Goal: Task Accomplishment & Management: Use online tool/utility

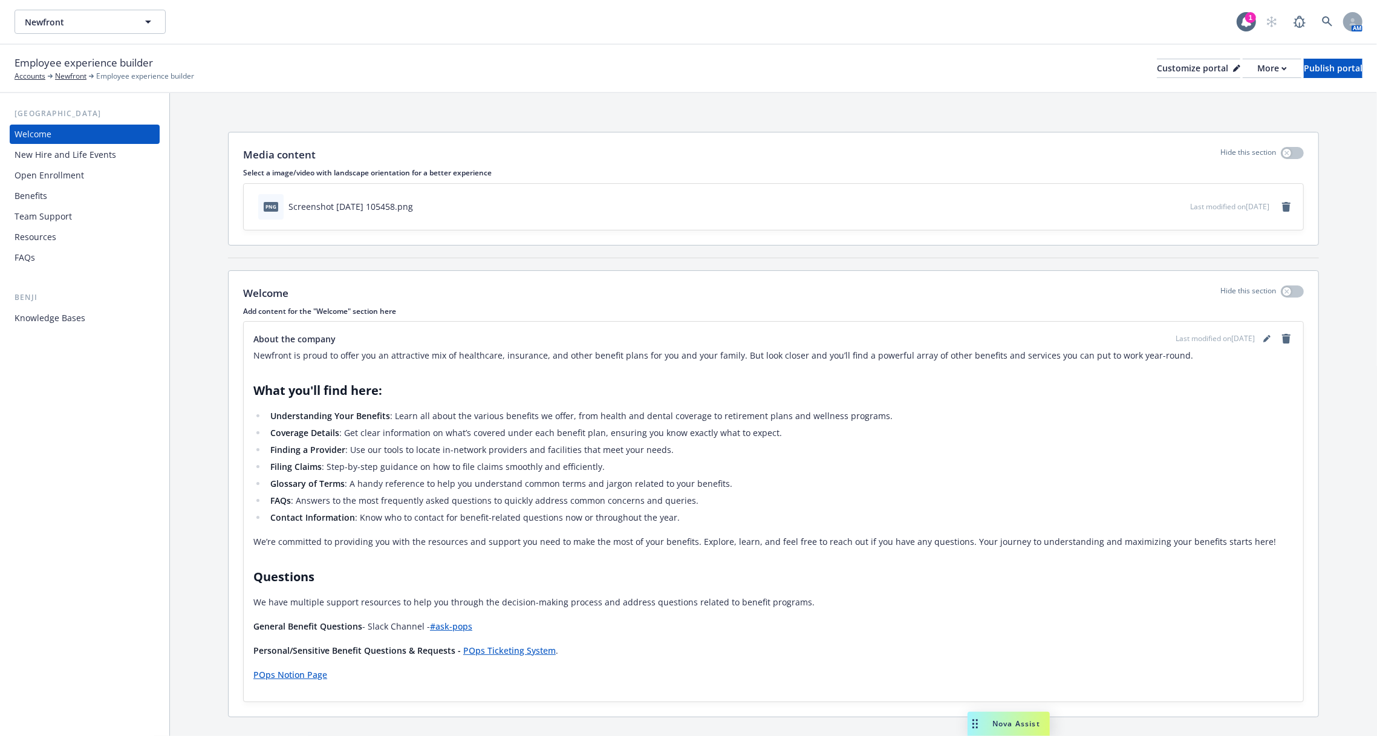
click at [77, 313] on div "Knowledge Bases" at bounding box center [50, 317] width 71 height 19
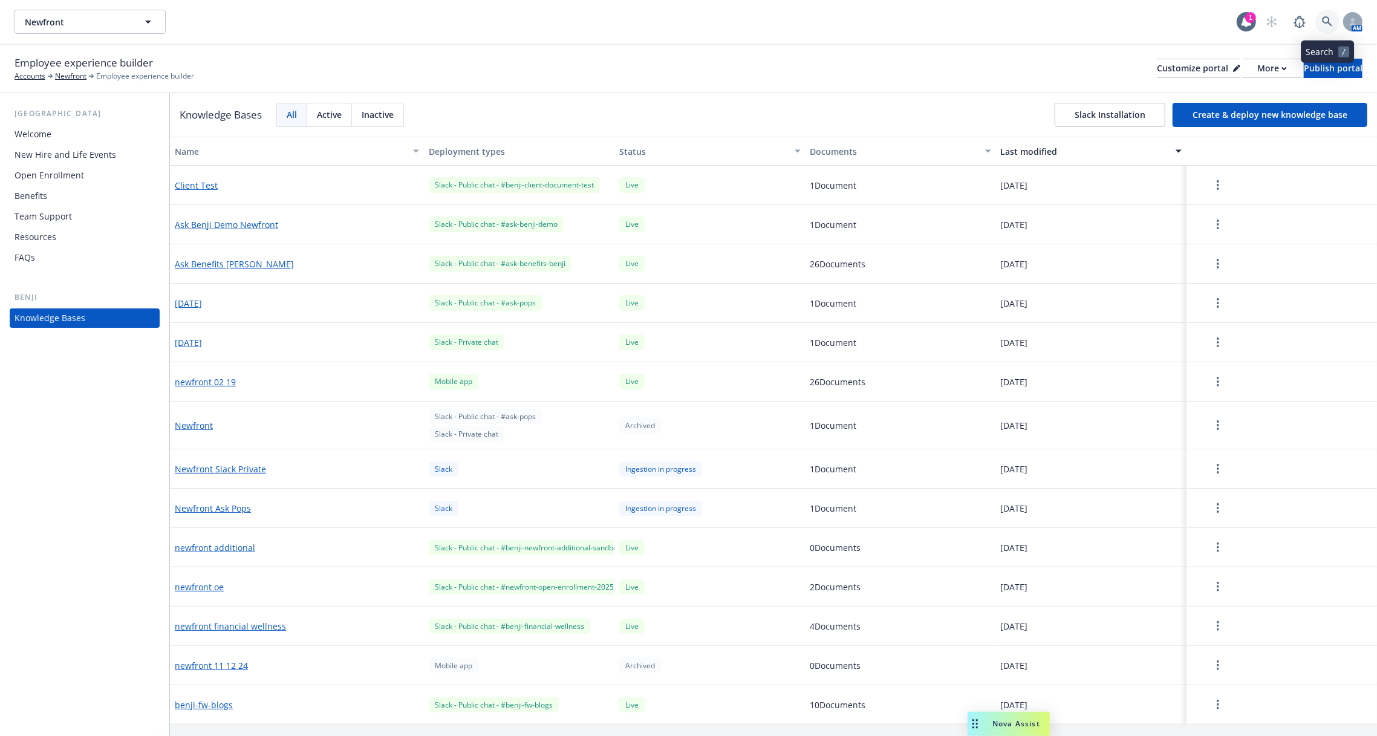
click at [1327, 19] on icon at bounding box center [1327, 21] width 11 height 11
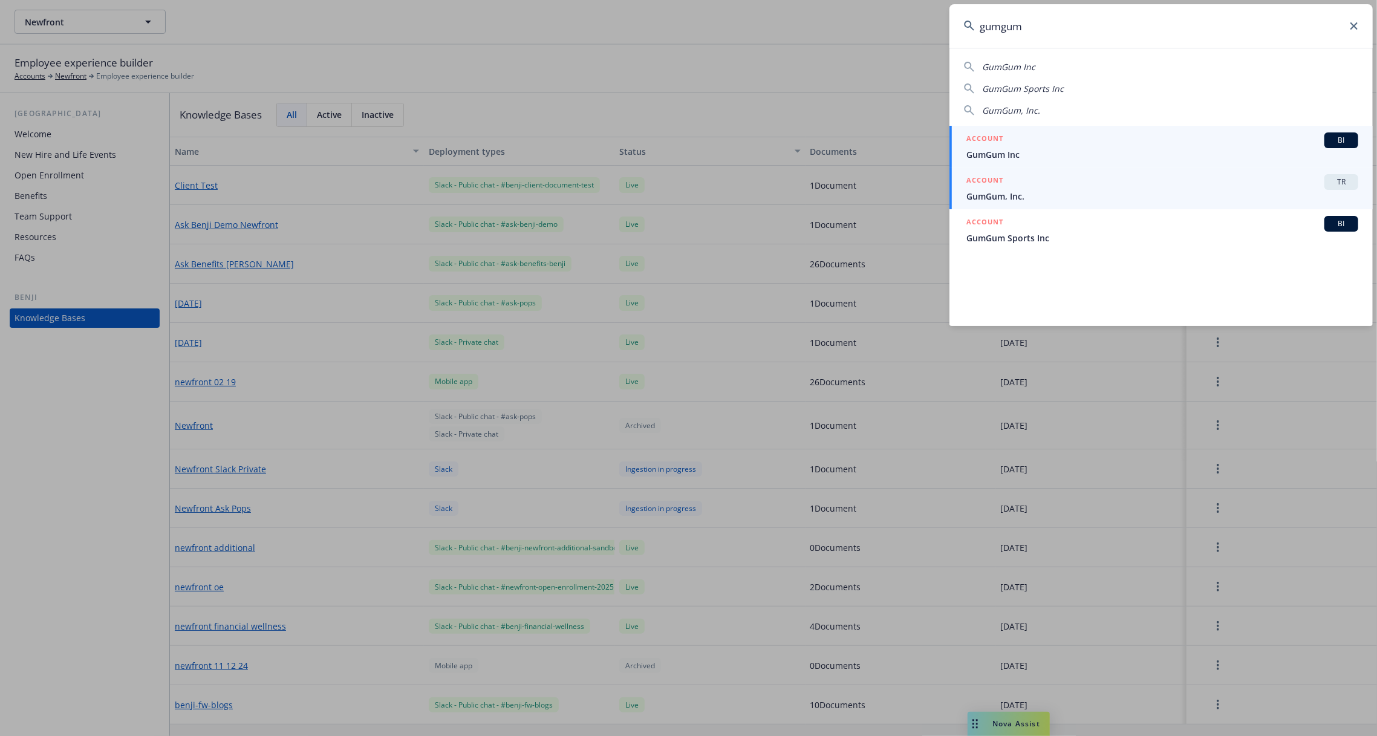
type input "gumgum"
click at [1178, 182] on div "ACCOUNT TR" at bounding box center [1162, 182] width 392 height 16
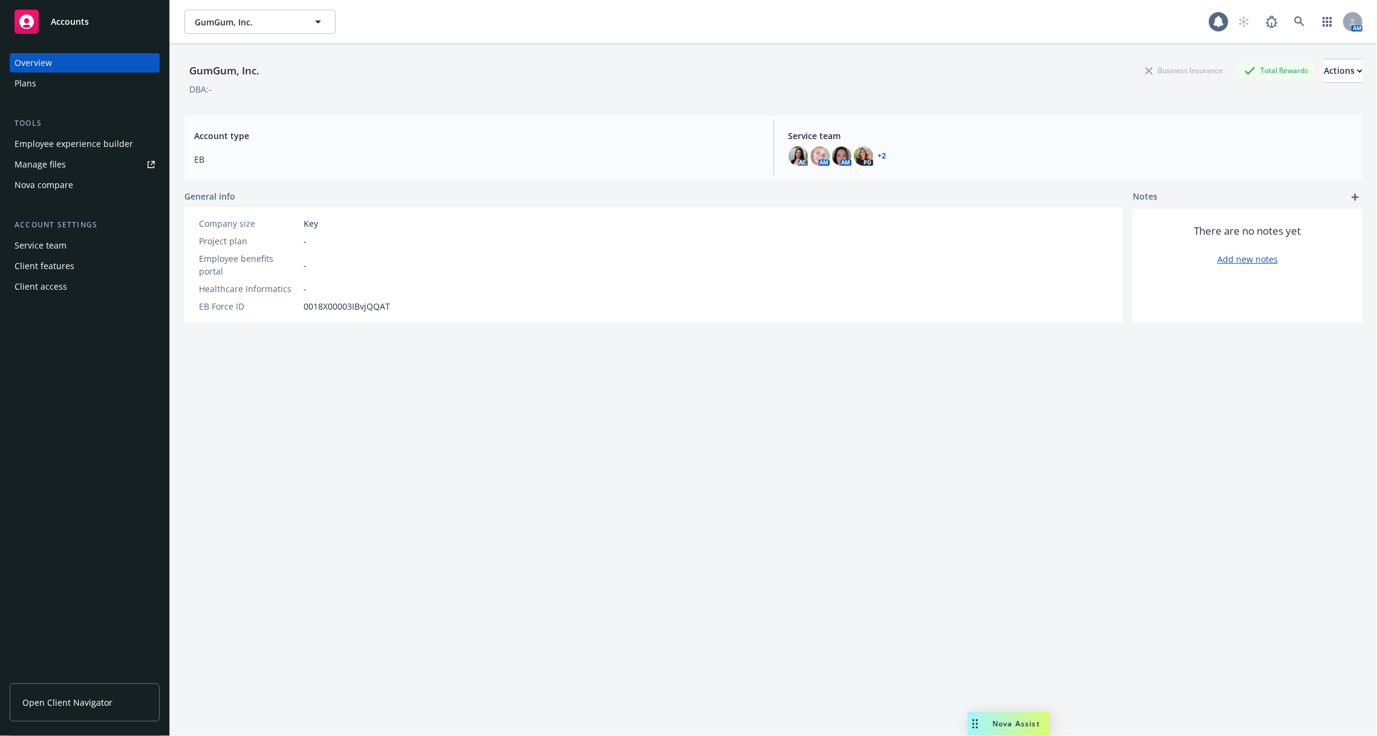
click at [109, 151] on div "Employee experience builder" at bounding box center [74, 143] width 119 height 19
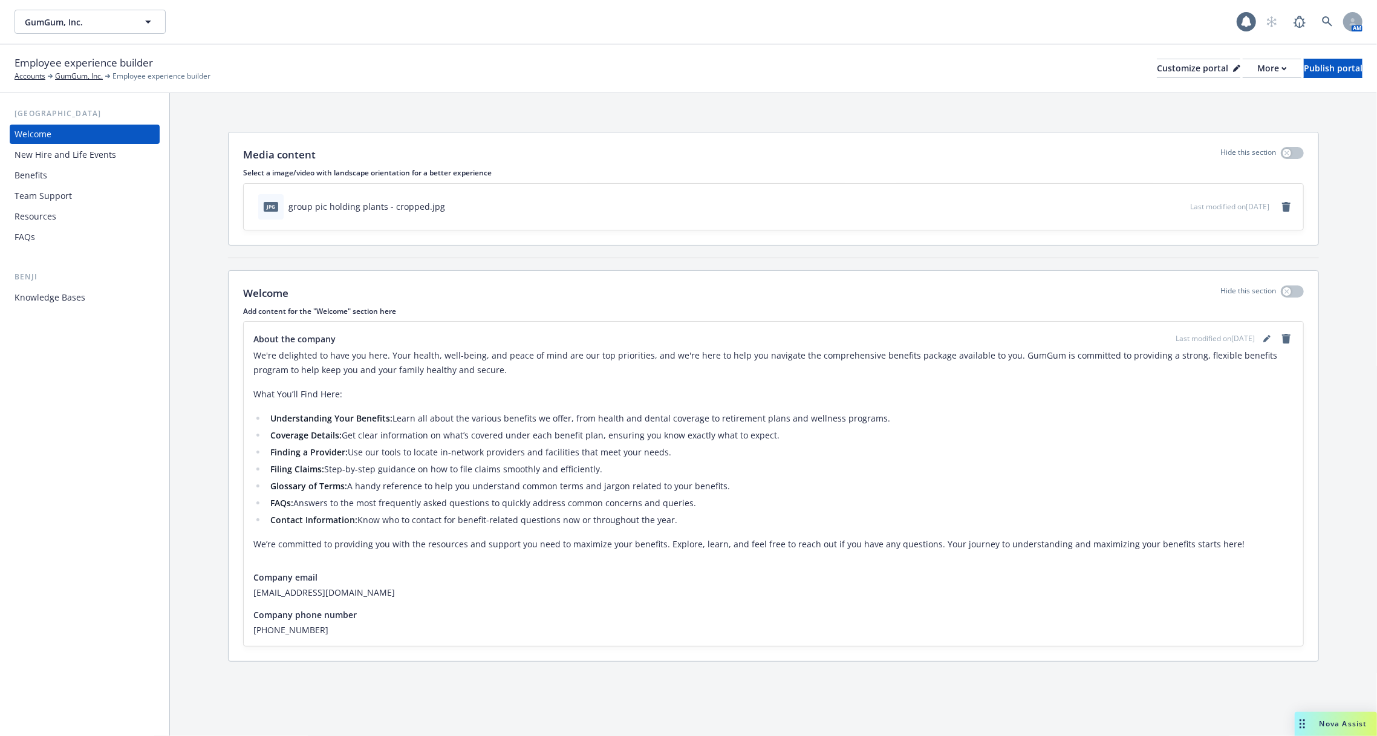
click at [86, 299] on div "Knowledge Bases" at bounding box center [85, 297] width 140 height 19
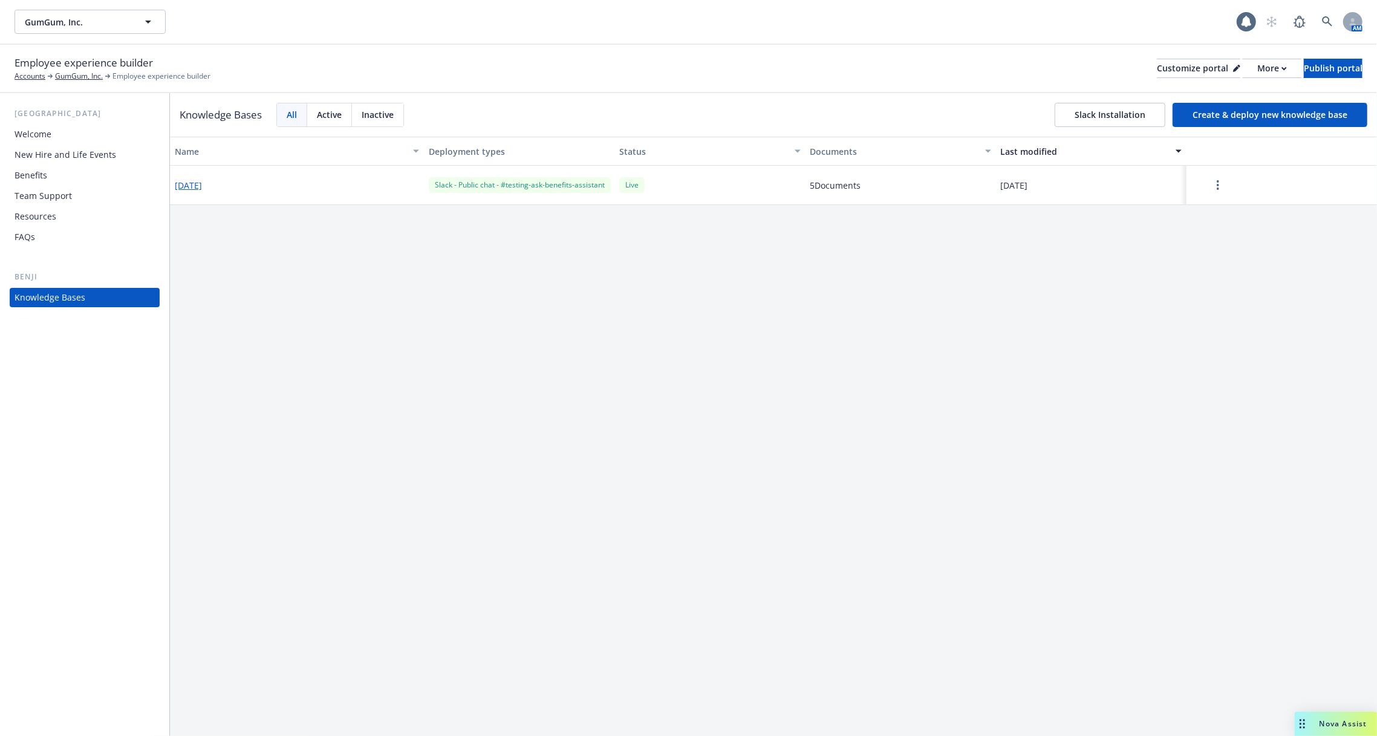
click at [202, 189] on button "2025-08-26" at bounding box center [188, 185] width 27 height 13
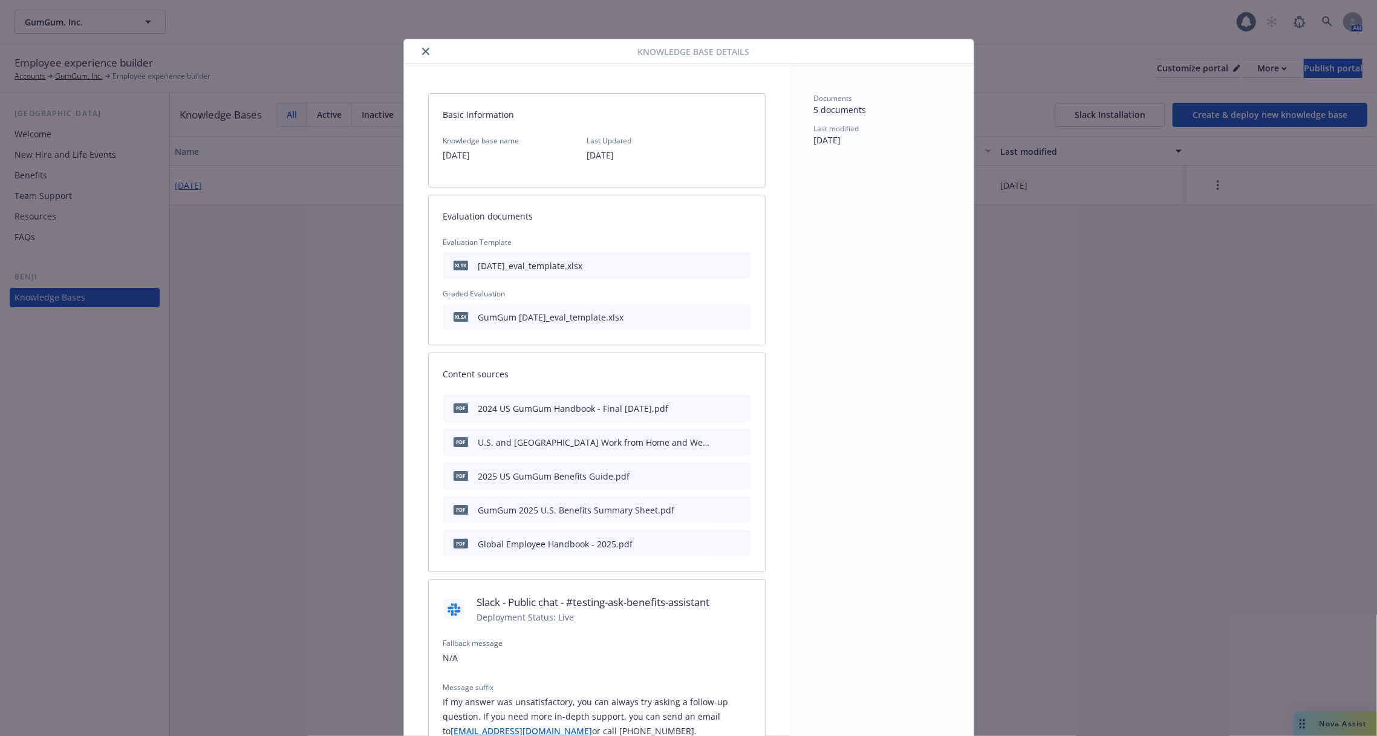
click at [416, 48] on div at bounding box center [523, 51] width 229 height 15
click at [424, 48] on icon "close" at bounding box center [425, 51] width 7 height 7
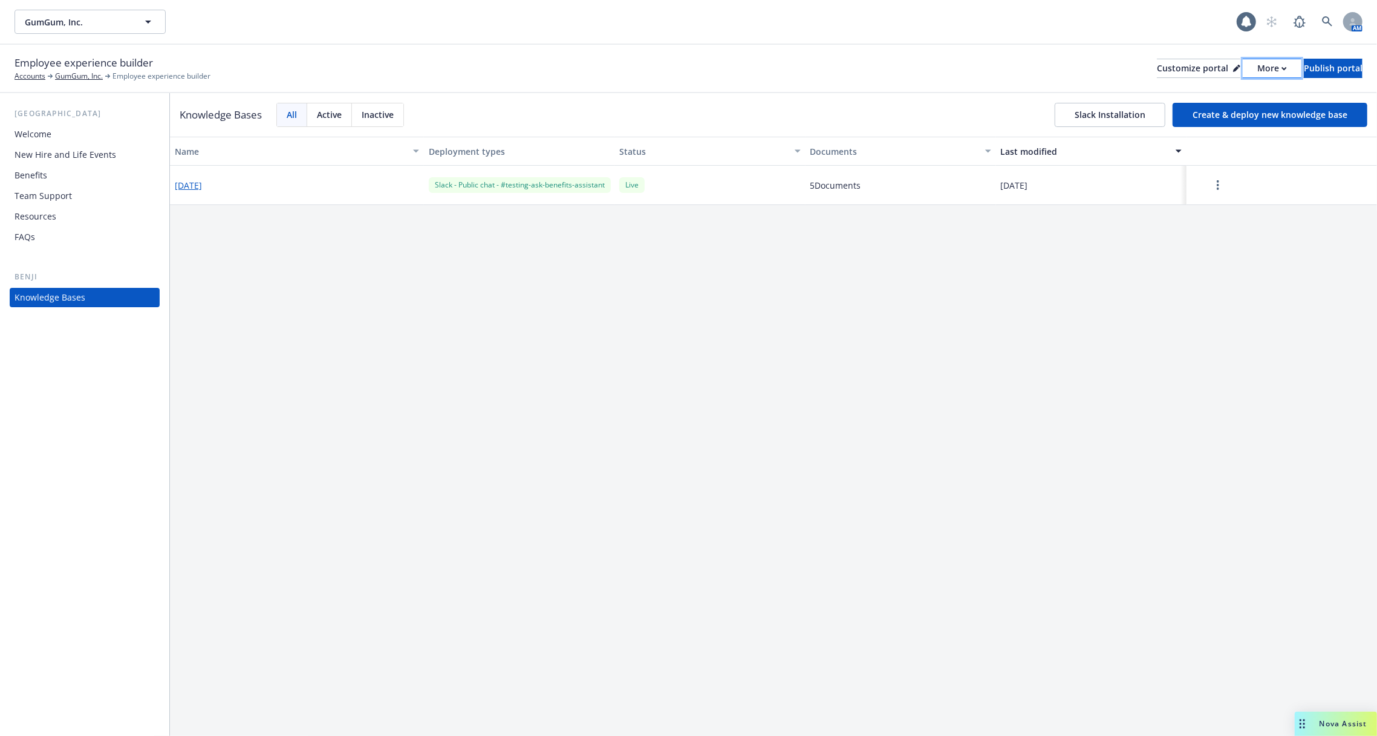
click at [1257, 71] on div "More" at bounding box center [1272, 68] width 30 height 18
click at [1305, 96] on div "Knowledge Bases All Active Inactive Slack Installation Create & deploy new know…" at bounding box center [773, 115] width 1207 height 44
click at [1112, 111] on button "Slack Installation" at bounding box center [1110, 115] width 111 height 24
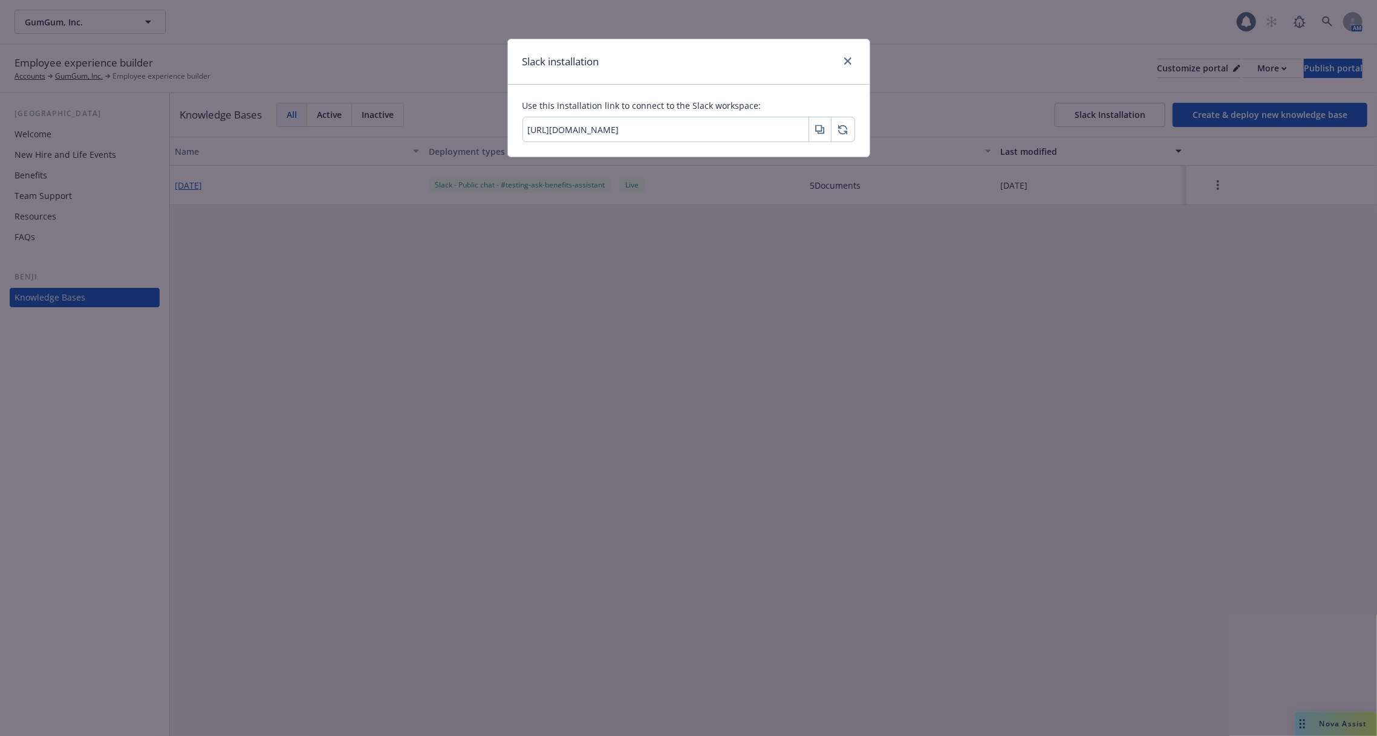
click at [818, 130] on icon "button" at bounding box center [820, 130] width 10 height 10
click at [844, 63] on link "close" at bounding box center [848, 61] width 15 height 15
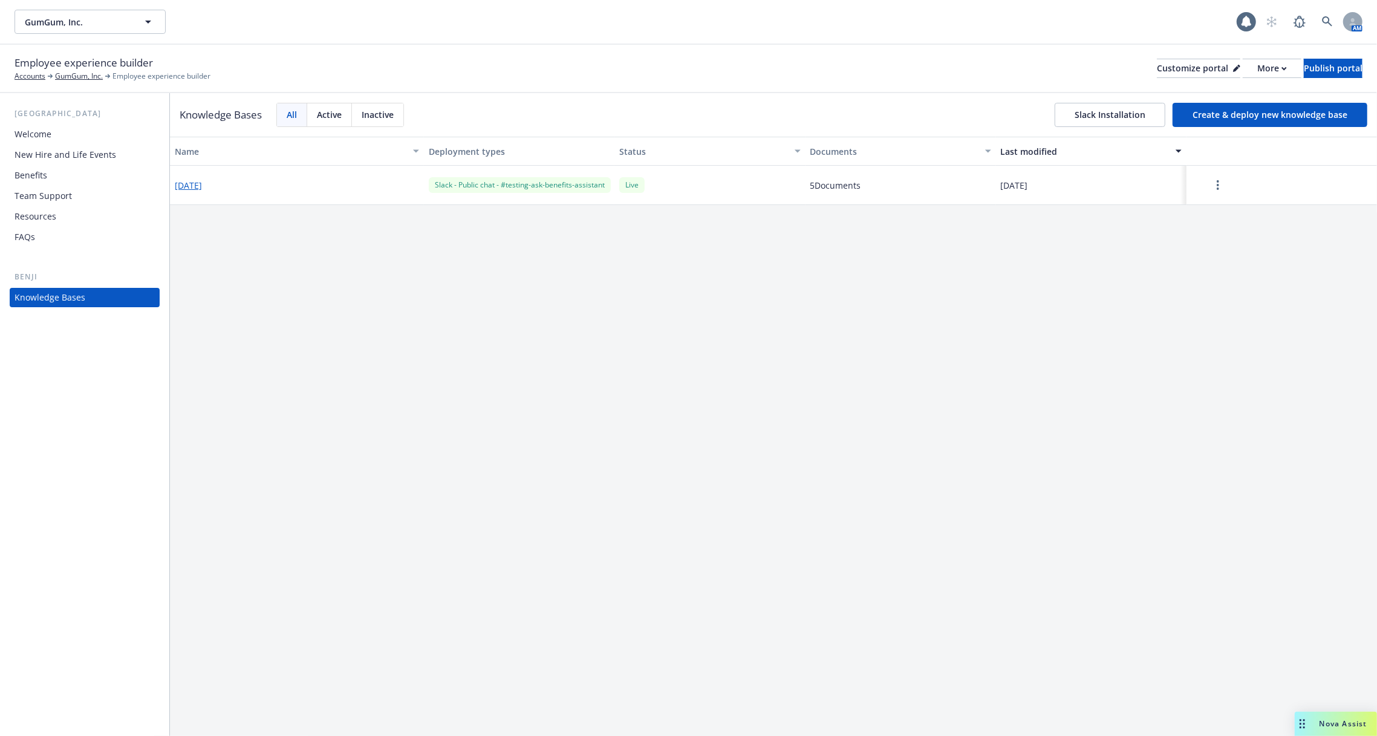
click at [204, 177] on div "2025-08-26" at bounding box center [297, 185] width 254 height 39
click at [202, 183] on button "2025-08-26" at bounding box center [188, 185] width 27 height 13
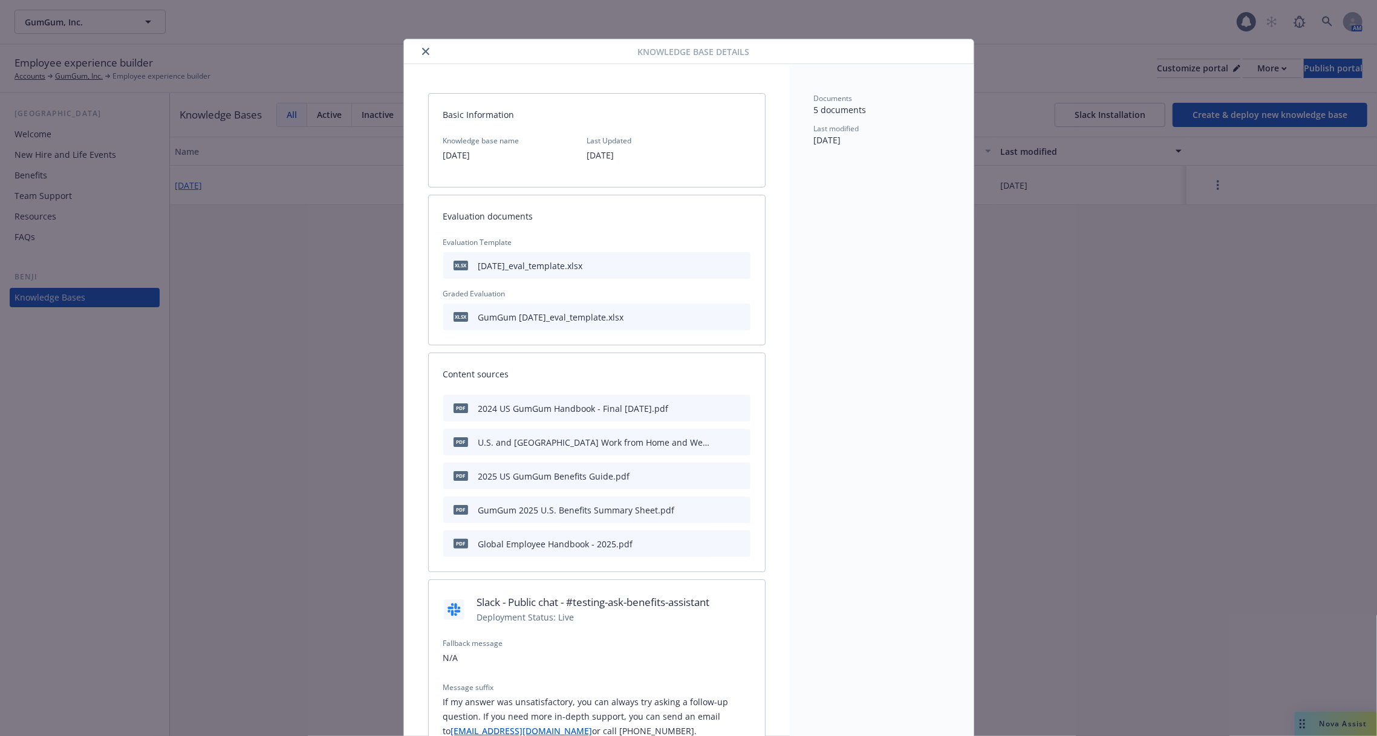
scroll to position [36, 0]
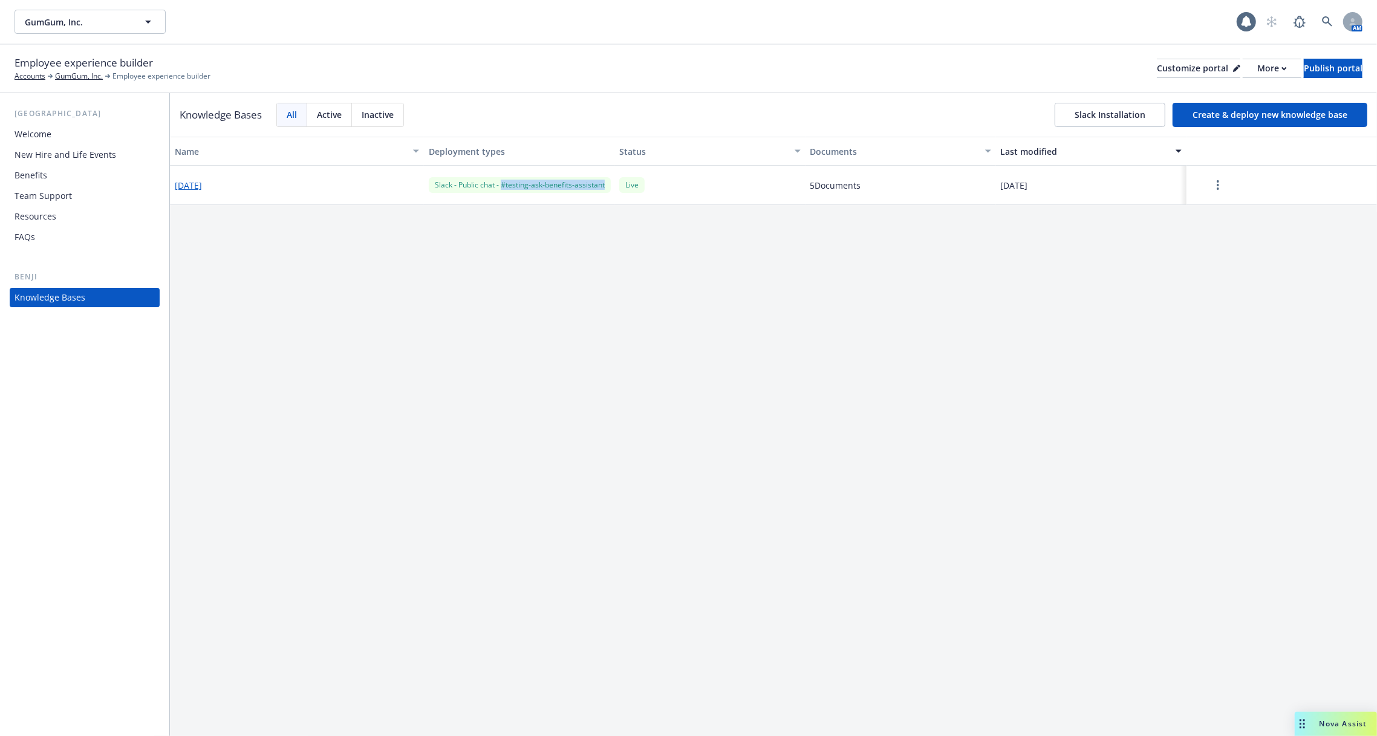
drag, startPoint x: 610, startPoint y: 186, endPoint x: 501, endPoint y: 190, distance: 109.5
click at [501, 190] on div "Slack - Public chat - #testing-ask-benefits-assistant" at bounding box center [519, 185] width 191 height 39
copy div "#testing-ask-benefits-assistant"
click at [662, 399] on div "Name Deployment types Status Documents Last modified 2025-08-26 Slack - Public …" at bounding box center [773, 436] width 1207 height 599
click at [194, 189] on button "2025-08-26" at bounding box center [188, 185] width 27 height 13
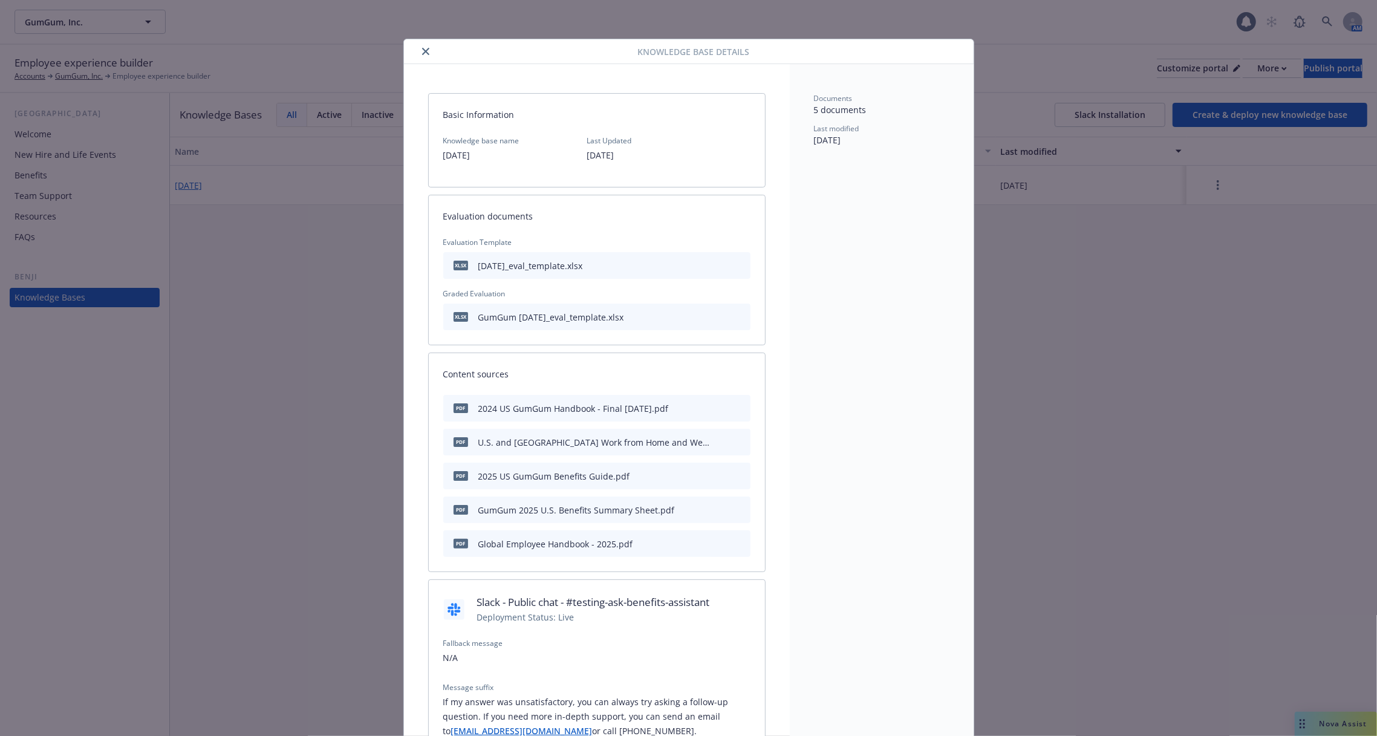
scroll to position [36, 0]
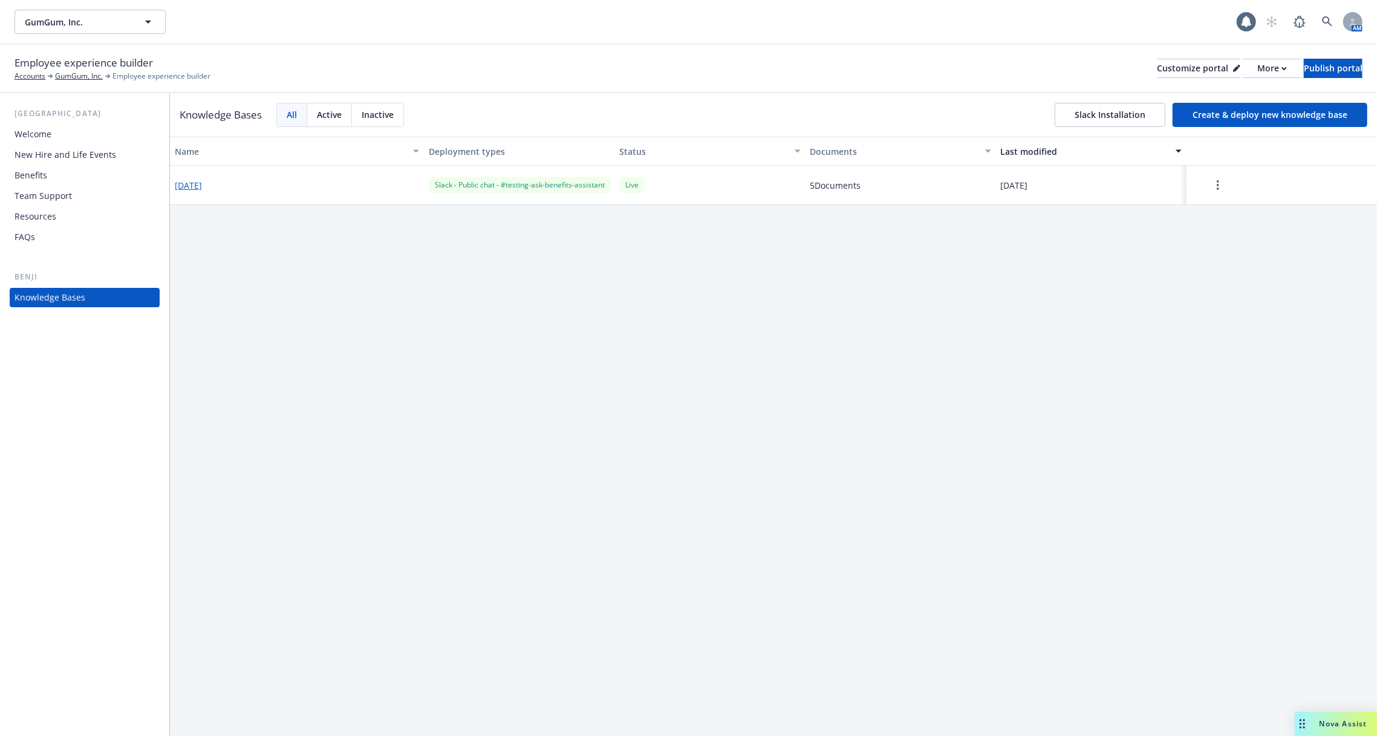
click at [196, 186] on button "2025-08-26" at bounding box center [188, 185] width 27 height 13
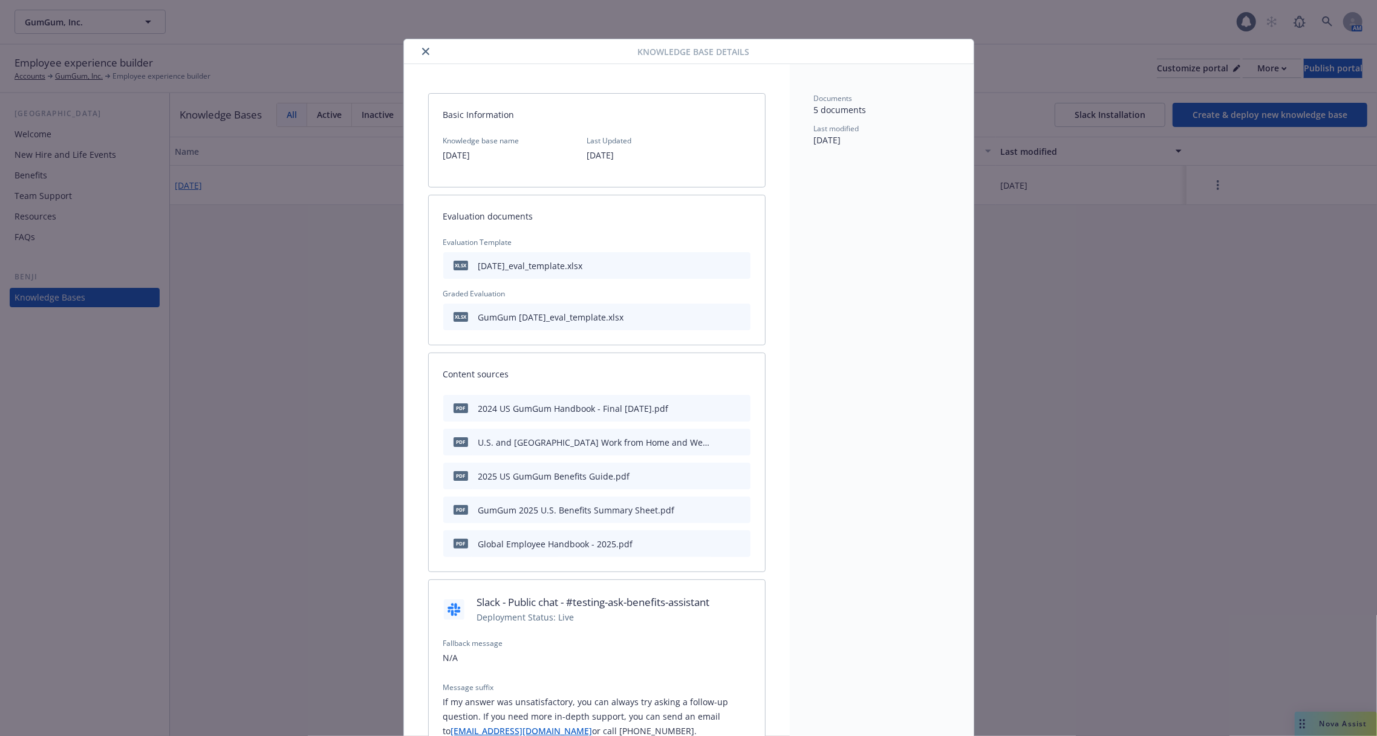
scroll to position [36, 0]
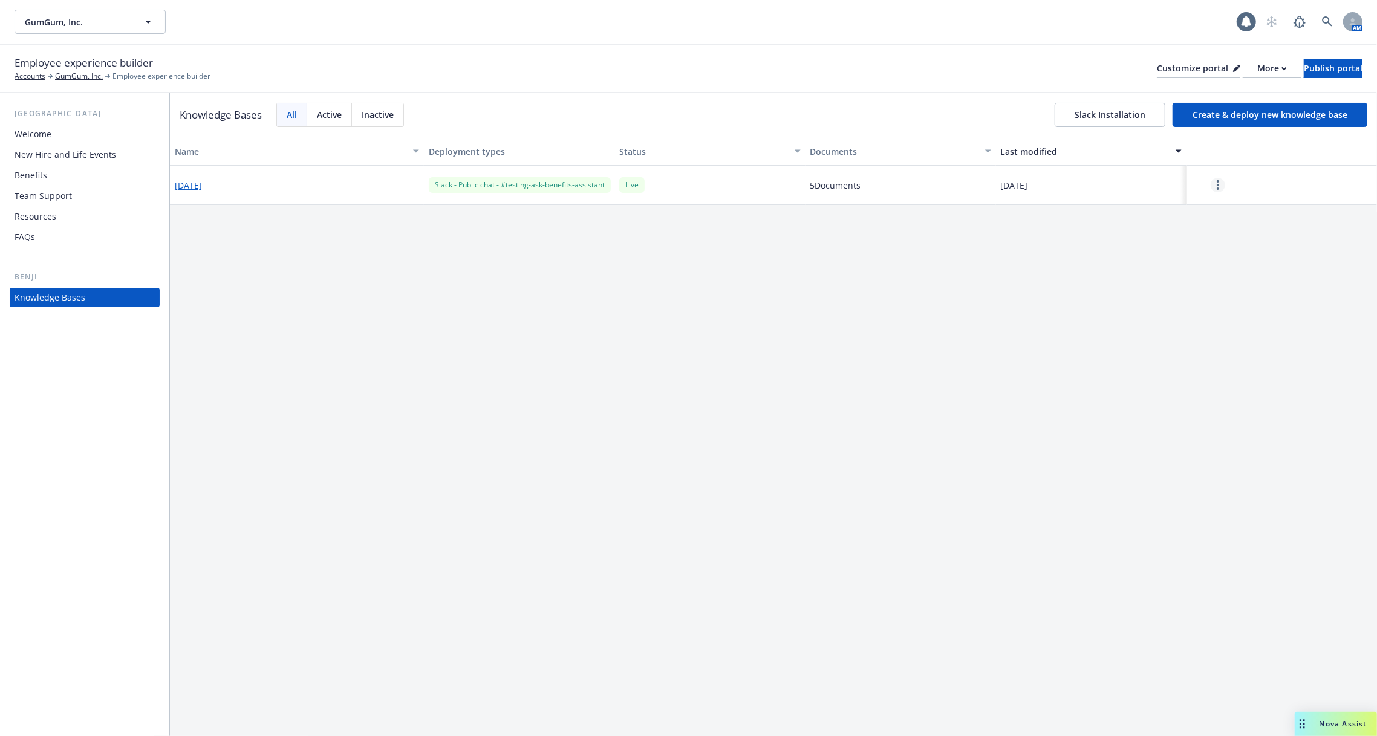
click at [1218, 191] on link "more" at bounding box center [1218, 185] width 15 height 15
click at [1262, 110] on button "Create & deploy new knowledge base" at bounding box center [1270, 115] width 195 height 24
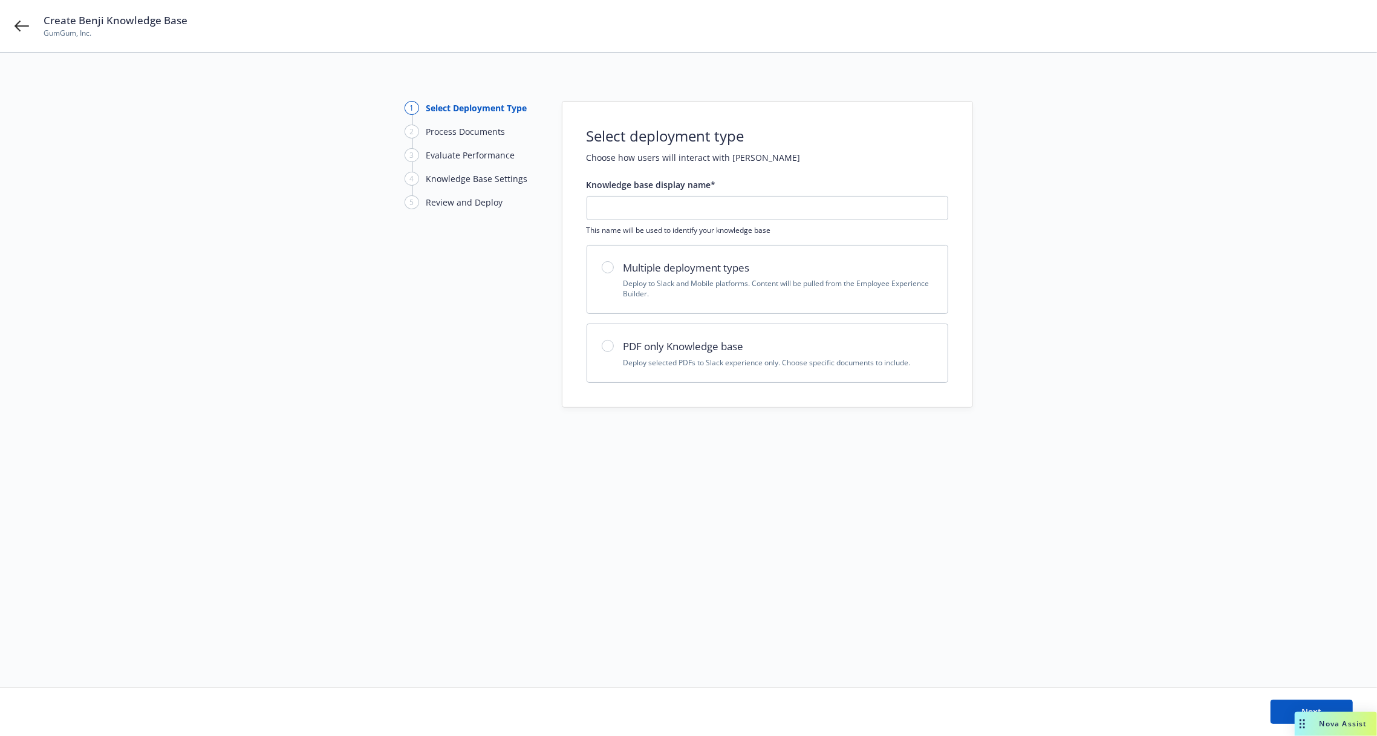
click at [624, 193] on div "Knowledge base display name* This name will be used to identify your knowledge …" at bounding box center [768, 206] width 362 height 57
click at [624, 202] on input "text" at bounding box center [767, 208] width 360 height 23
paste input "2025-08-26"
click at [657, 210] on input "2025-08-26" at bounding box center [767, 208] width 360 height 23
drag, startPoint x: 657, startPoint y: 210, endPoint x: 622, endPoint y: 209, distance: 35.1
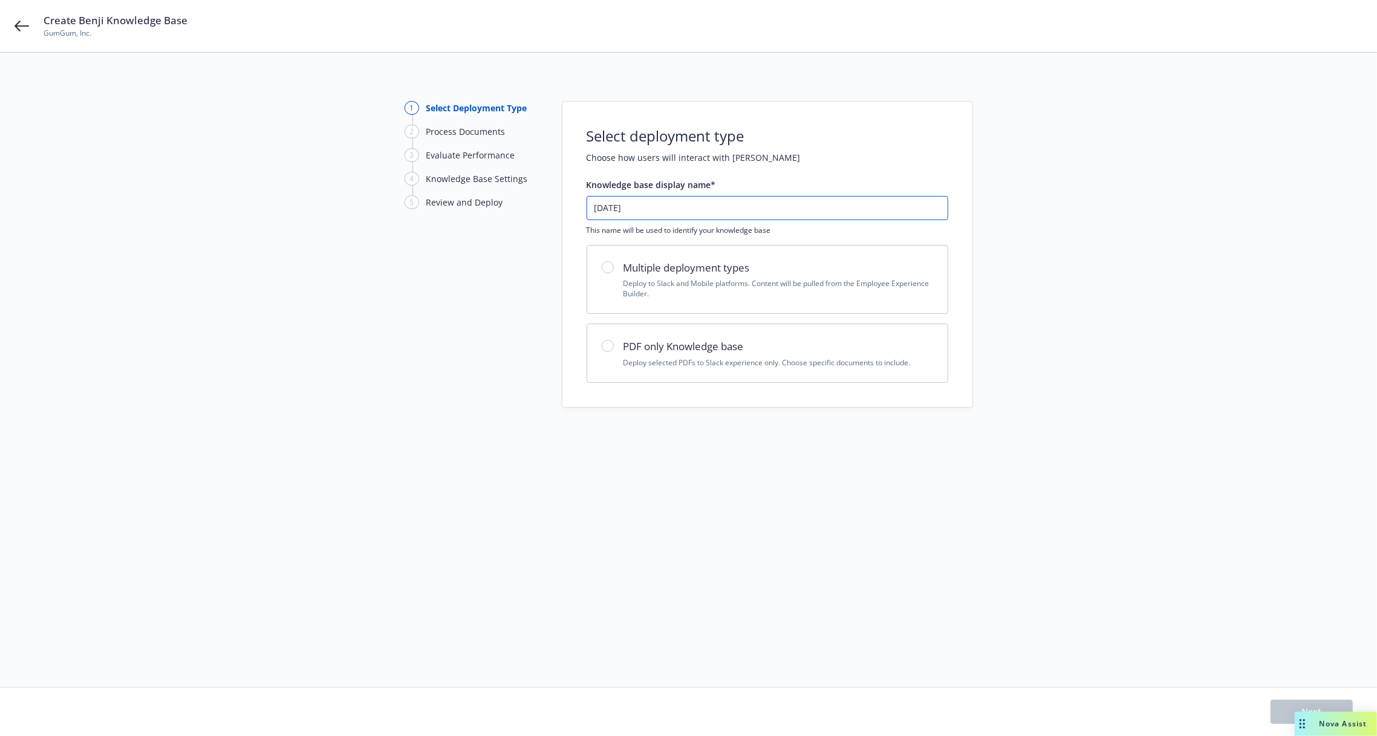
click at [622, 209] on input "2025-08-26" at bounding box center [767, 208] width 360 height 23
type input "2025-09-12"
click at [663, 342] on h2 "PDF only Knowledge base" at bounding box center [779, 347] width 310 height 16
radio input "true"
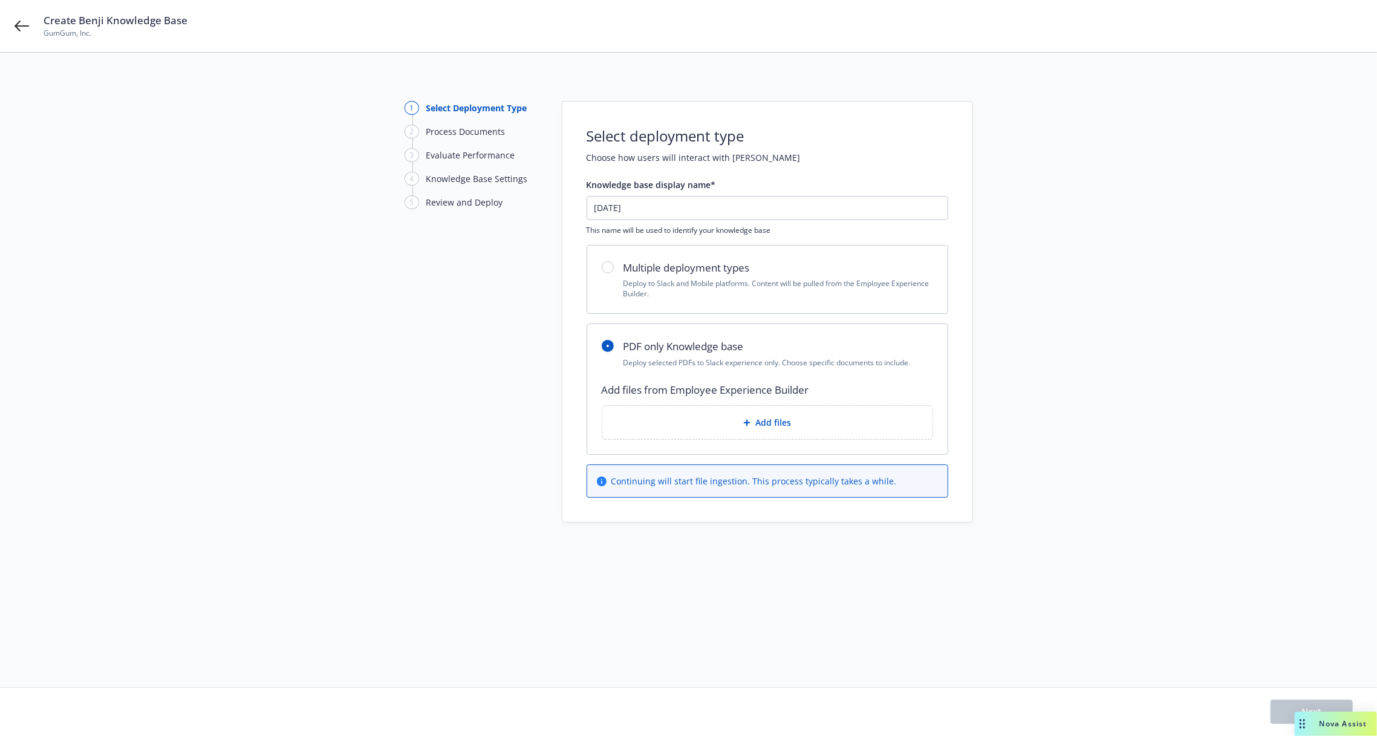
click at [709, 417] on div "Add files" at bounding box center [767, 423] width 311 height 14
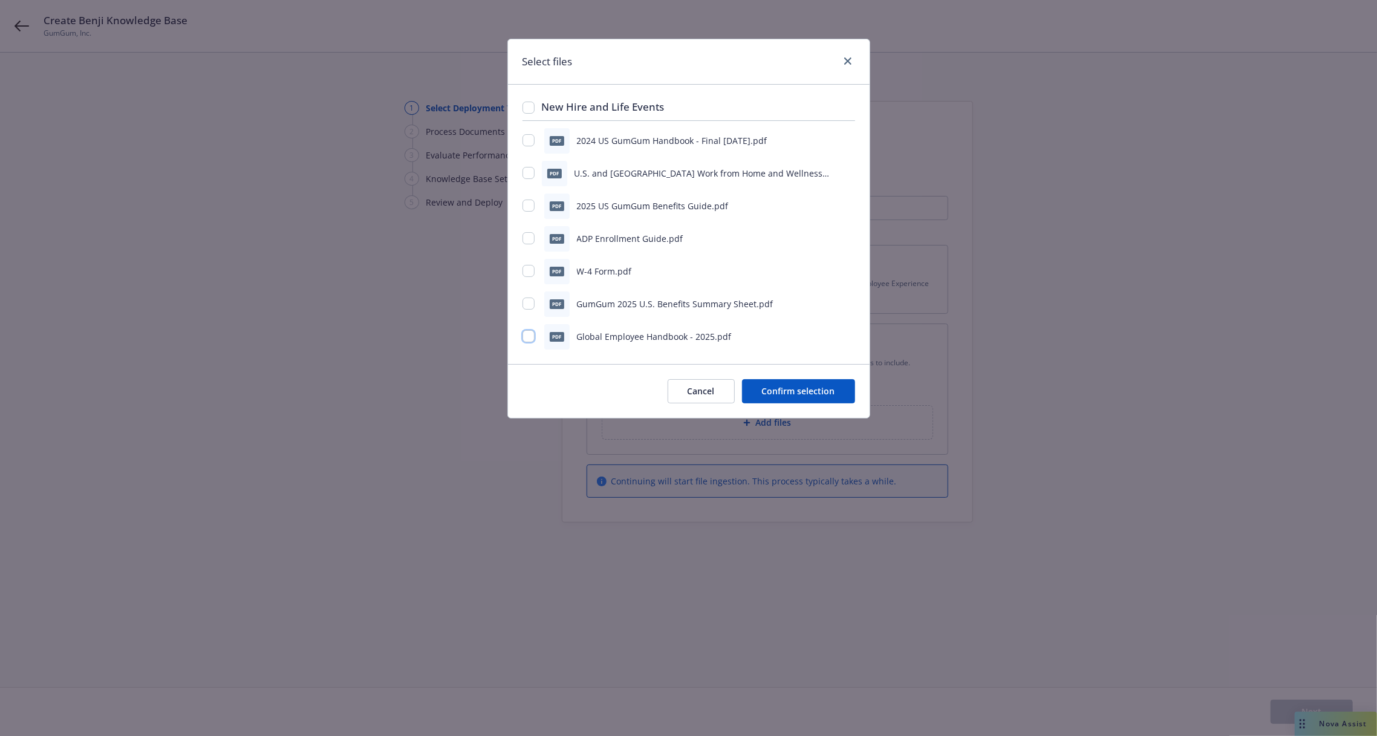
click at [526, 335] on input "checkbox" at bounding box center [529, 336] width 12 height 12
checkbox input "true"
click at [529, 290] on div "pdf 2024 US GumGum Handbook - Final March 2024.pdf pdf U.S. and Canada Work fro…" at bounding box center [689, 238] width 333 height 221
click at [530, 307] on input "checkbox" at bounding box center [529, 304] width 12 height 12
checkbox input "true"
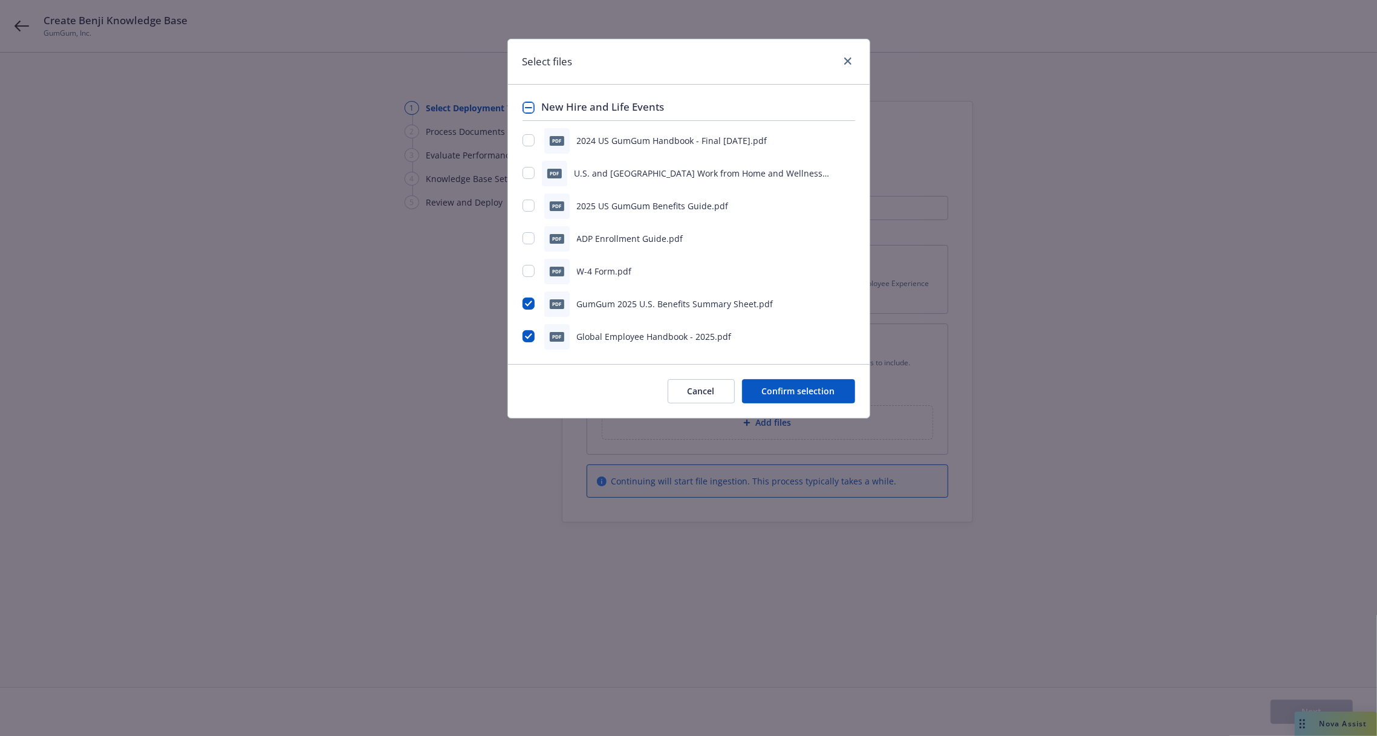
click at [535, 208] on div at bounding box center [530, 206] width 15 height 13
click at [531, 198] on div "pdf 2025 US GumGum Benefits Guide.pdf" at bounding box center [689, 206] width 333 height 25
click at [529, 201] on input "checkbox" at bounding box center [529, 206] width 12 height 12
checkbox input "true"
click at [529, 164] on div "pdf U.S. and Canada Work from Home and Wellness Reimbursement Policy - Updated …" at bounding box center [689, 173] width 333 height 25
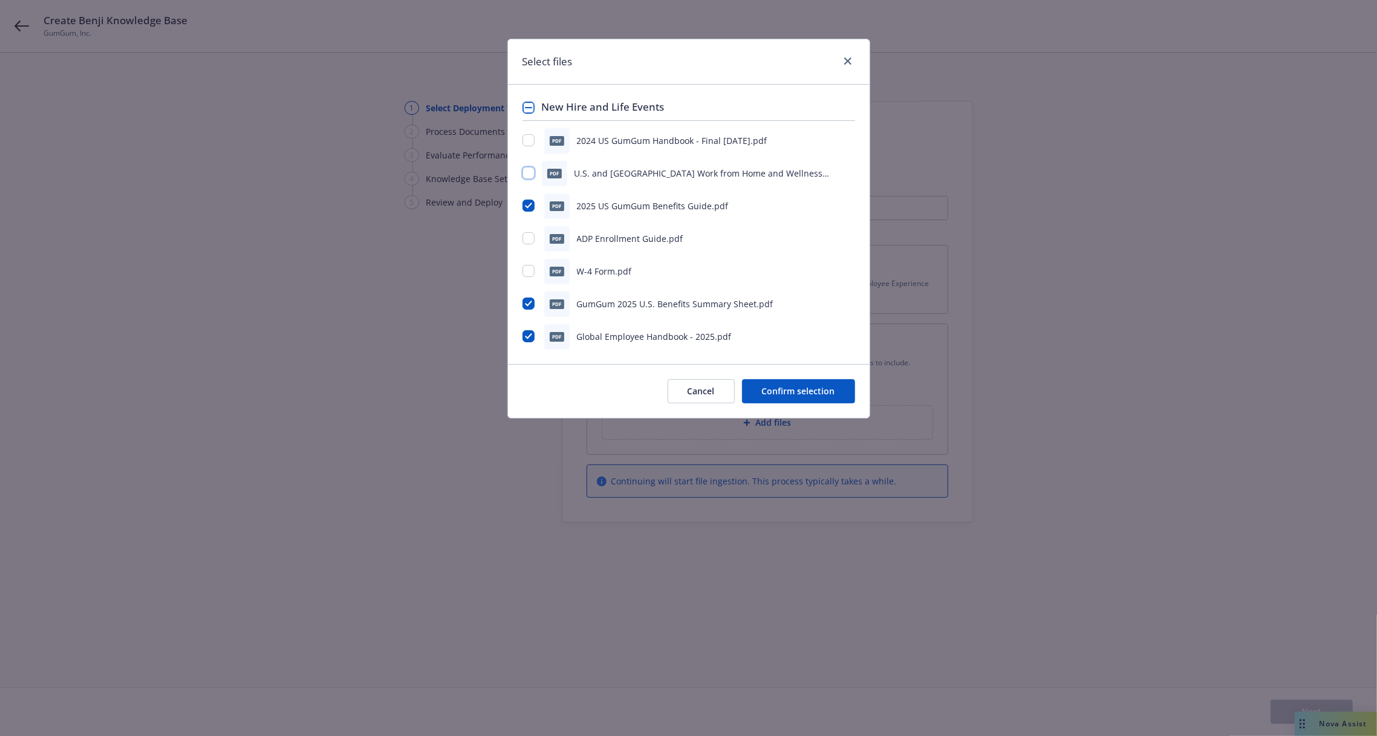
click at [529, 172] on input "checkbox" at bounding box center [529, 173] width 12 height 12
checkbox input "true"
click at [529, 141] on input "checkbox" at bounding box center [529, 140] width 12 height 12
checkbox input "true"
click at [784, 389] on button "Confirm selection" at bounding box center [798, 391] width 113 height 24
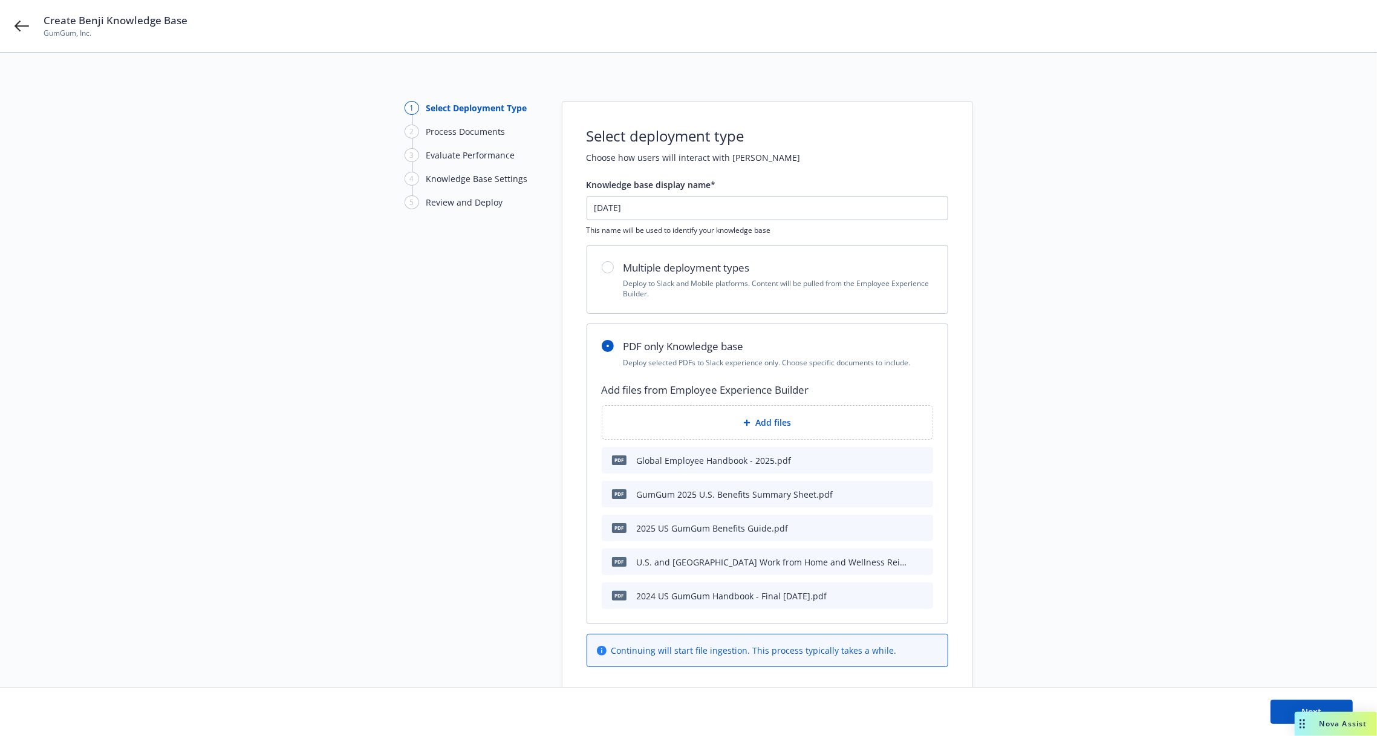
scroll to position [69, 0]
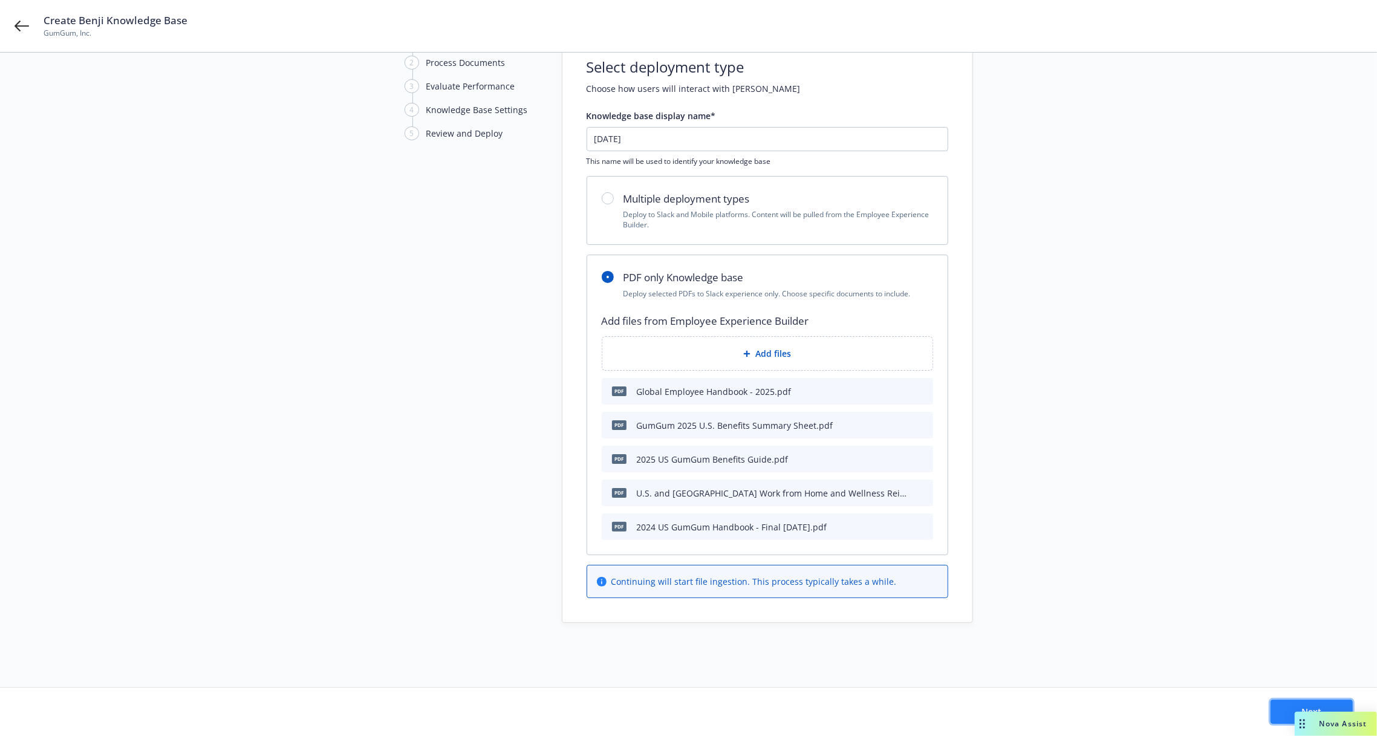
click at [1290, 713] on button "Next" at bounding box center [1312, 712] width 82 height 24
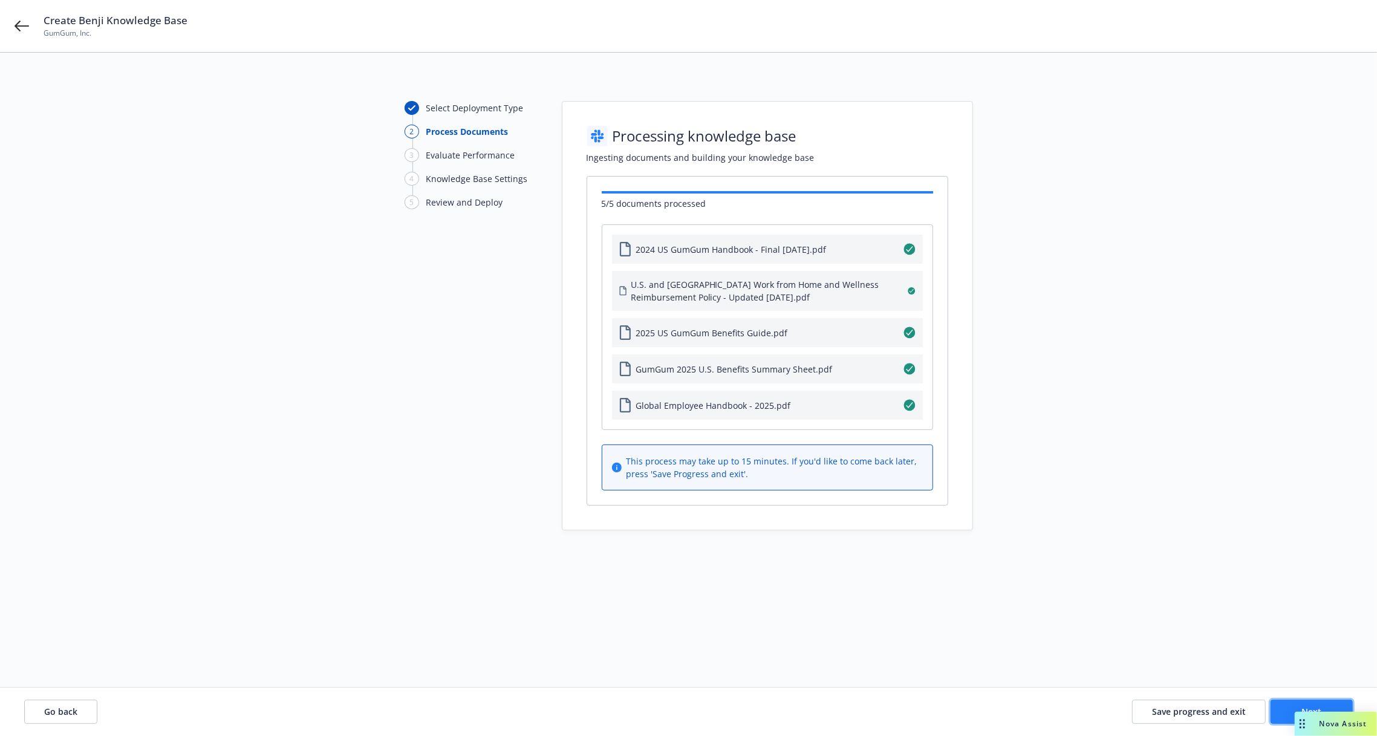
click at [1289, 710] on button "Next" at bounding box center [1312, 712] width 82 height 24
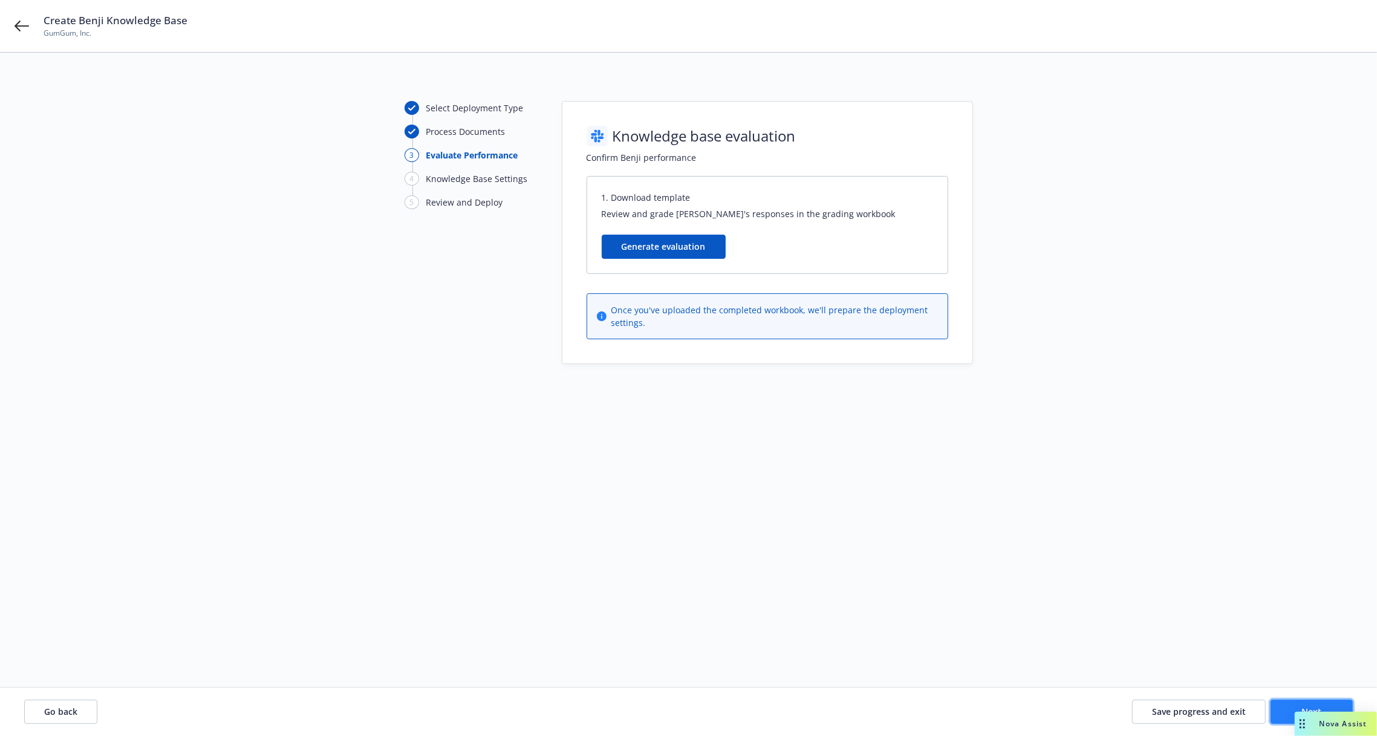
click at [1289, 710] on button "Next" at bounding box center [1312, 712] width 82 height 24
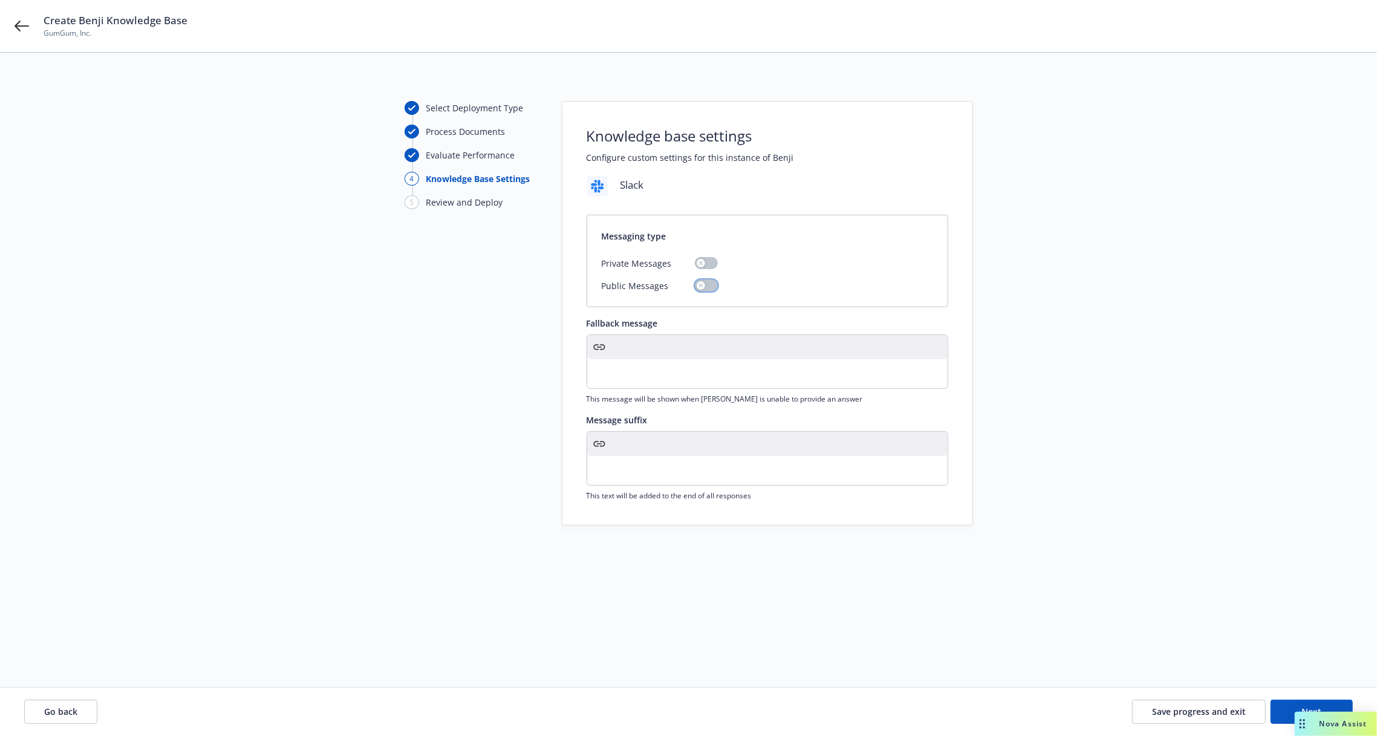
click at [709, 288] on button "button" at bounding box center [706, 285] width 23 height 12
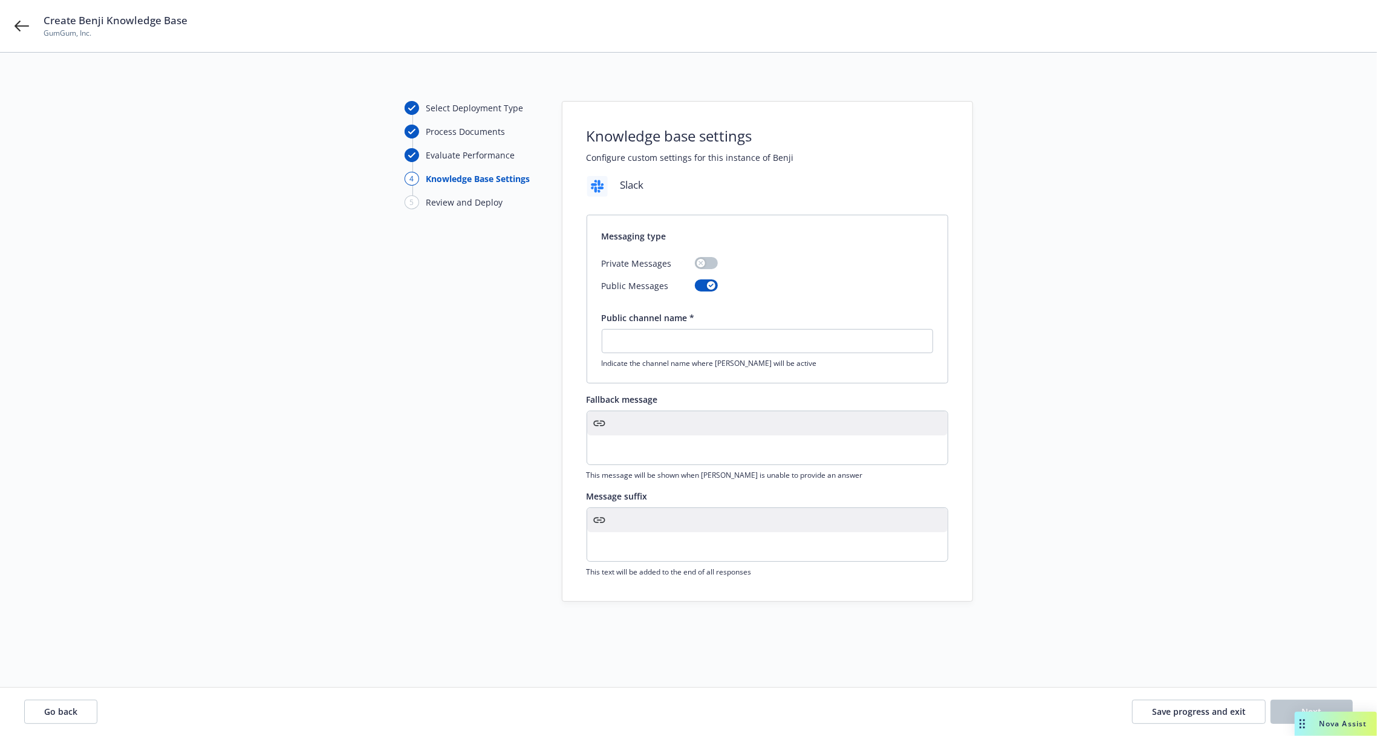
click at [681, 443] on p "editable markdown" at bounding box center [768, 450] width 346 height 15
click at [679, 520] on div at bounding box center [767, 520] width 360 height 24
click at [679, 541] on p "editable markdown" at bounding box center [768, 546] width 346 height 15
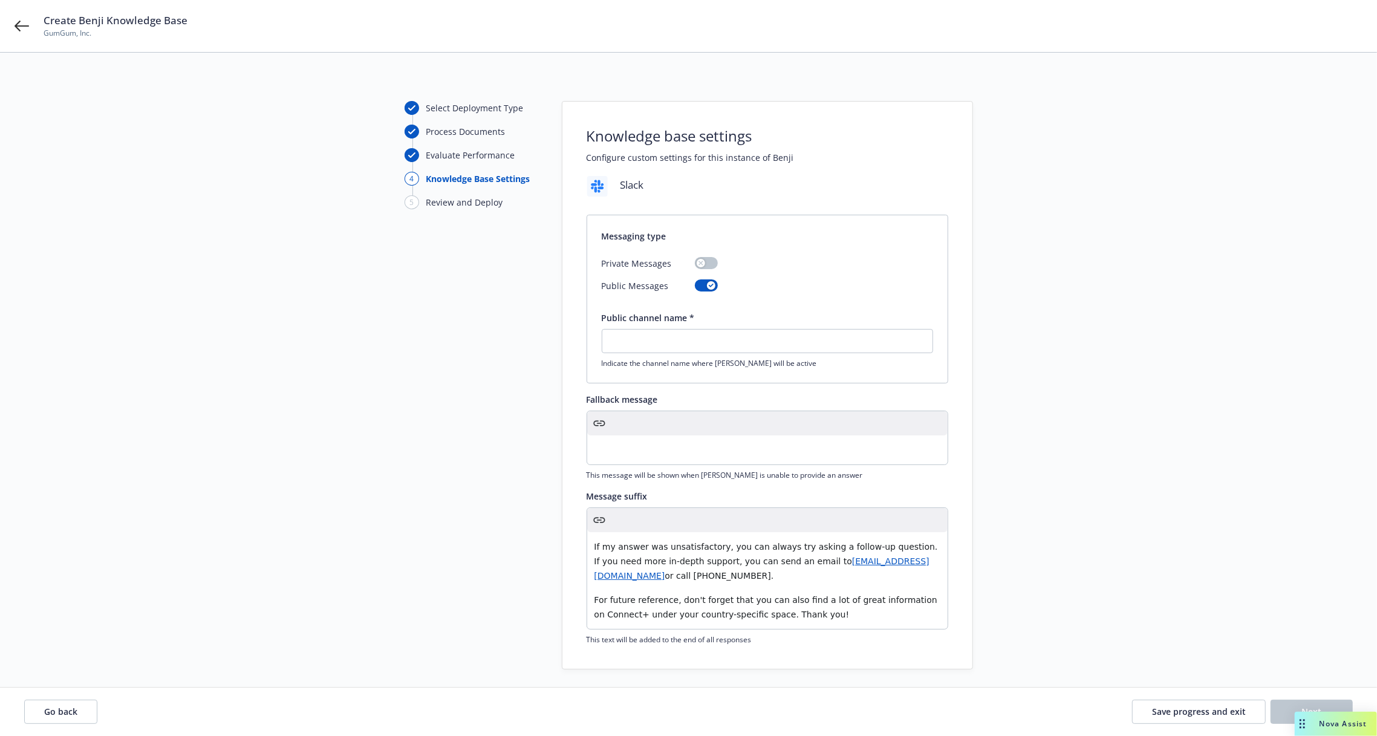
click at [1286, 667] on div "Select Deployment Type Process Documents Evaluate Performance 4 Knowledge Base …" at bounding box center [689, 385] width 1348 height 569
click at [714, 344] on input "text" at bounding box center [767, 341] width 330 height 23
paste input "#testing-ask-benefits-assistant"
drag, startPoint x: 645, startPoint y: 345, endPoint x: 615, endPoint y: 342, distance: 30.3
click at [615, 342] on input "#testing-ask-benefits-assistant" at bounding box center [767, 341] width 330 height 23
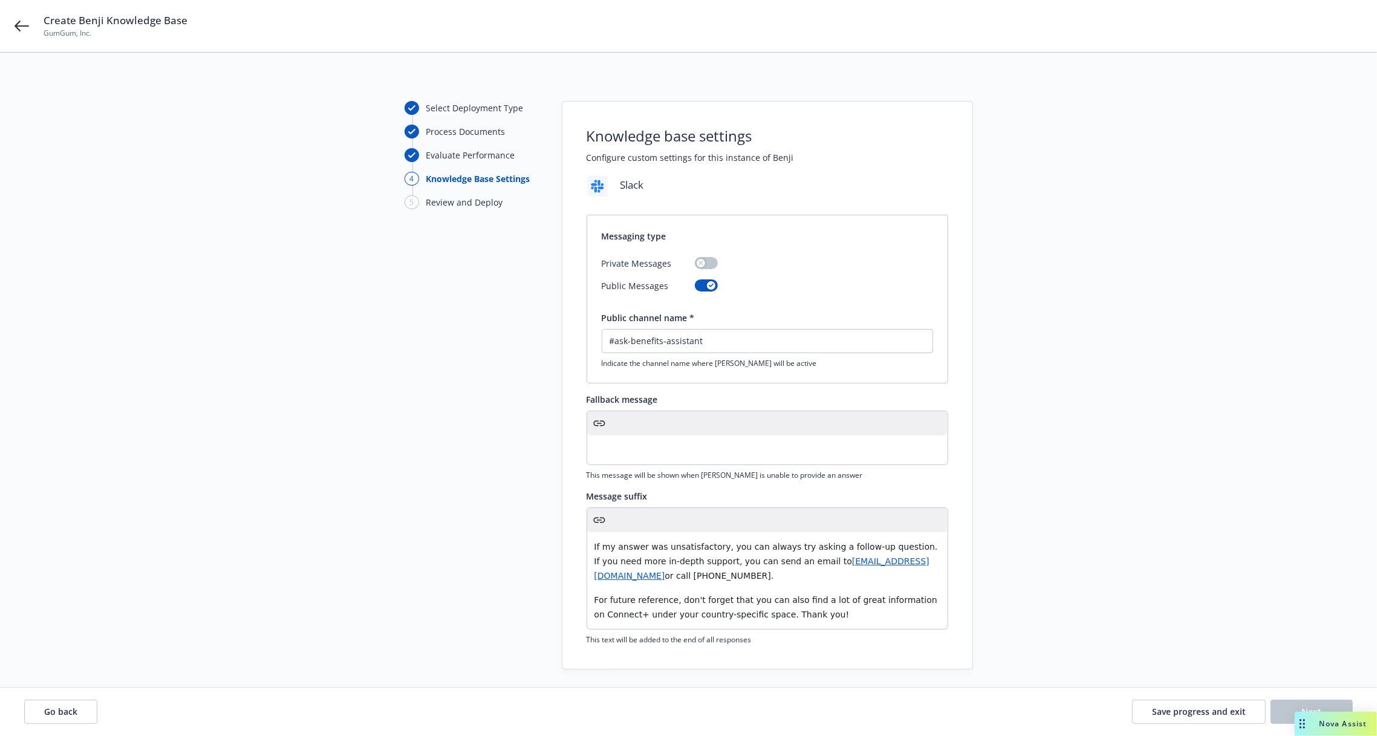
click at [1152, 540] on div "Select Deployment Type Process Documents Evaluate Performance 4 Knowledge Base …" at bounding box center [689, 385] width 1348 height 569
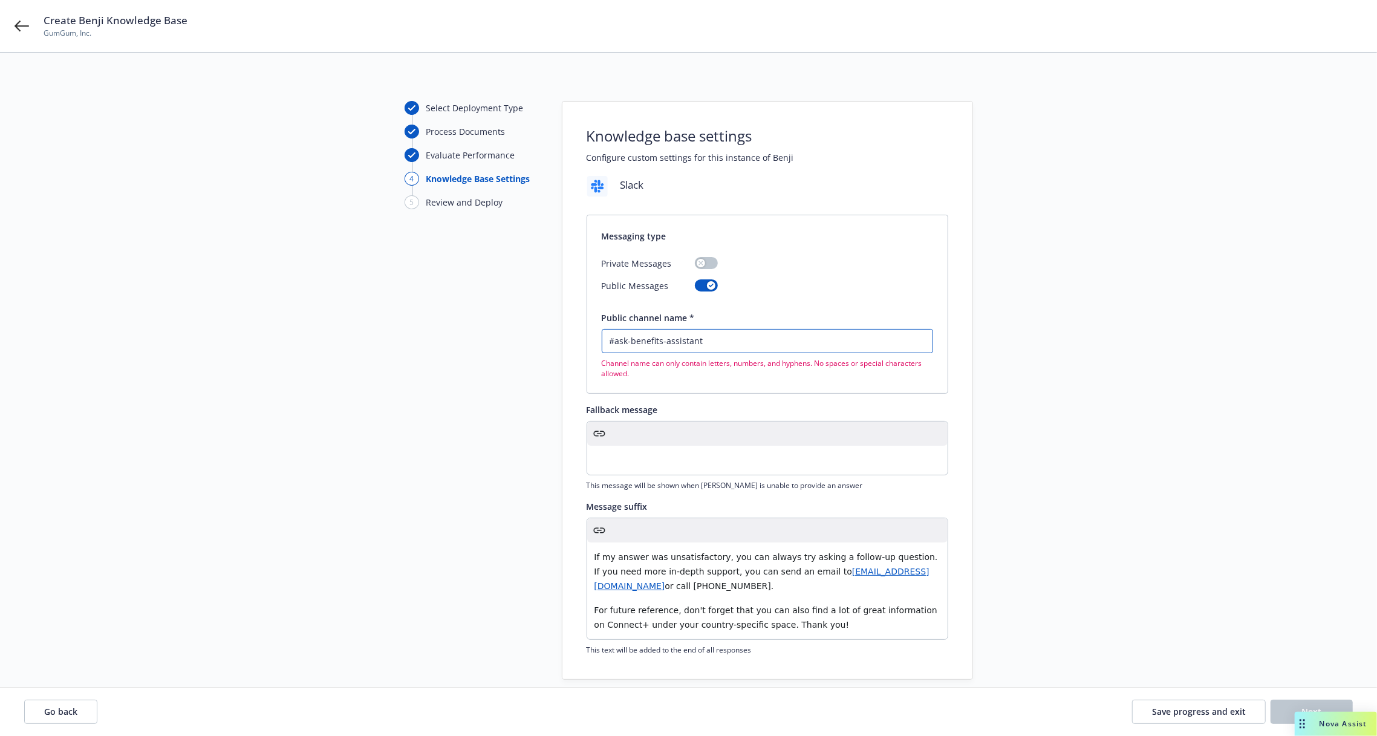
click at [614, 347] on input "#ask-benefits-assistant" at bounding box center [767, 341] width 330 height 23
click at [614, 345] on input "#ask-benefits-assistant" at bounding box center [767, 341] width 330 height 23
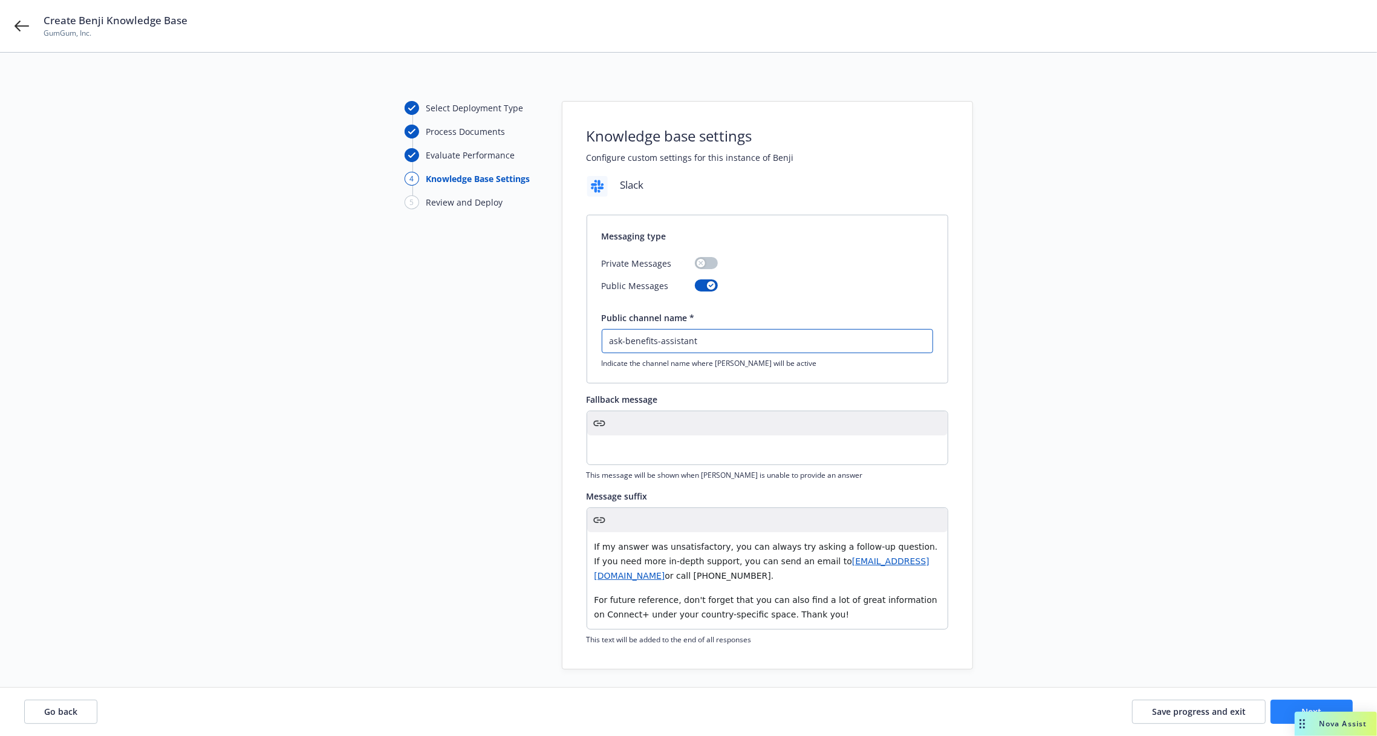
type input "ask-benefits-assistant"
click at [1280, 712] on button "Next" at bounding box center [1312, 712] width 82 height 24
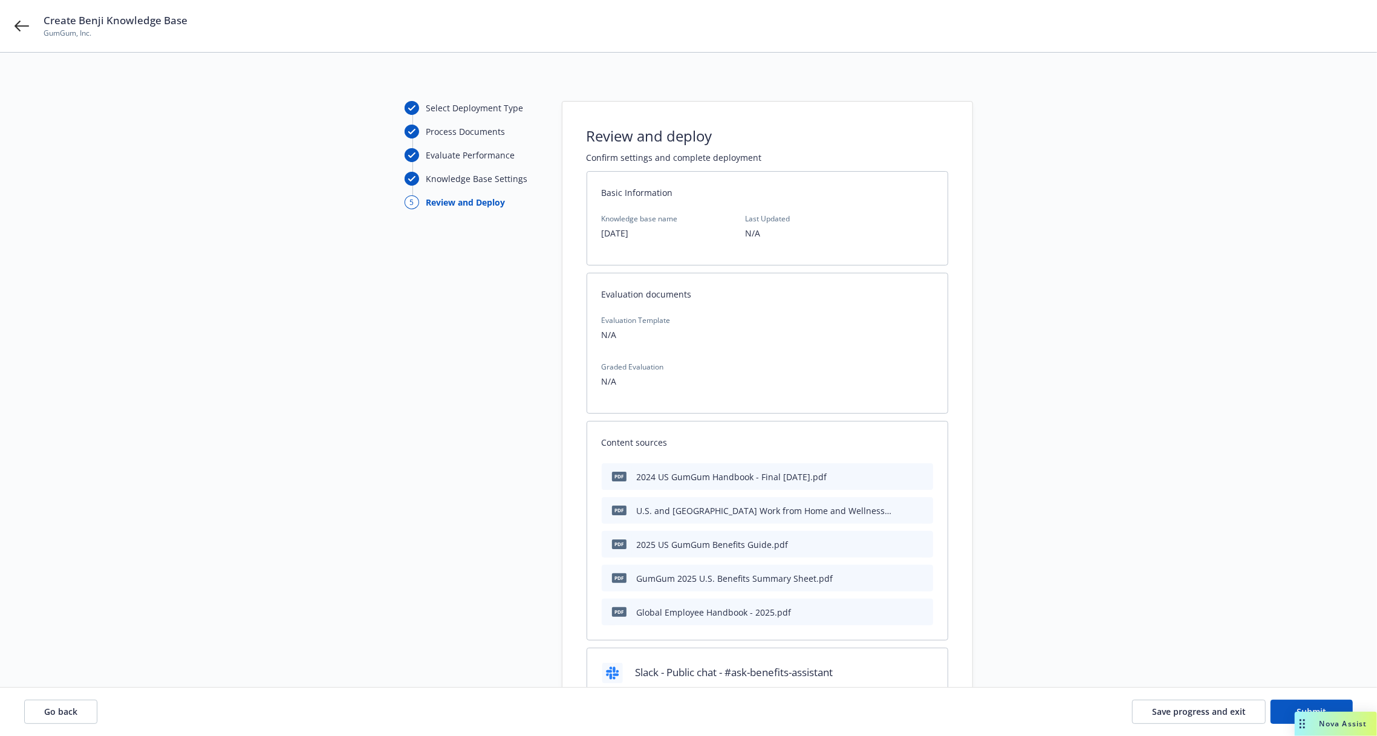
scroll to position [115, 0]
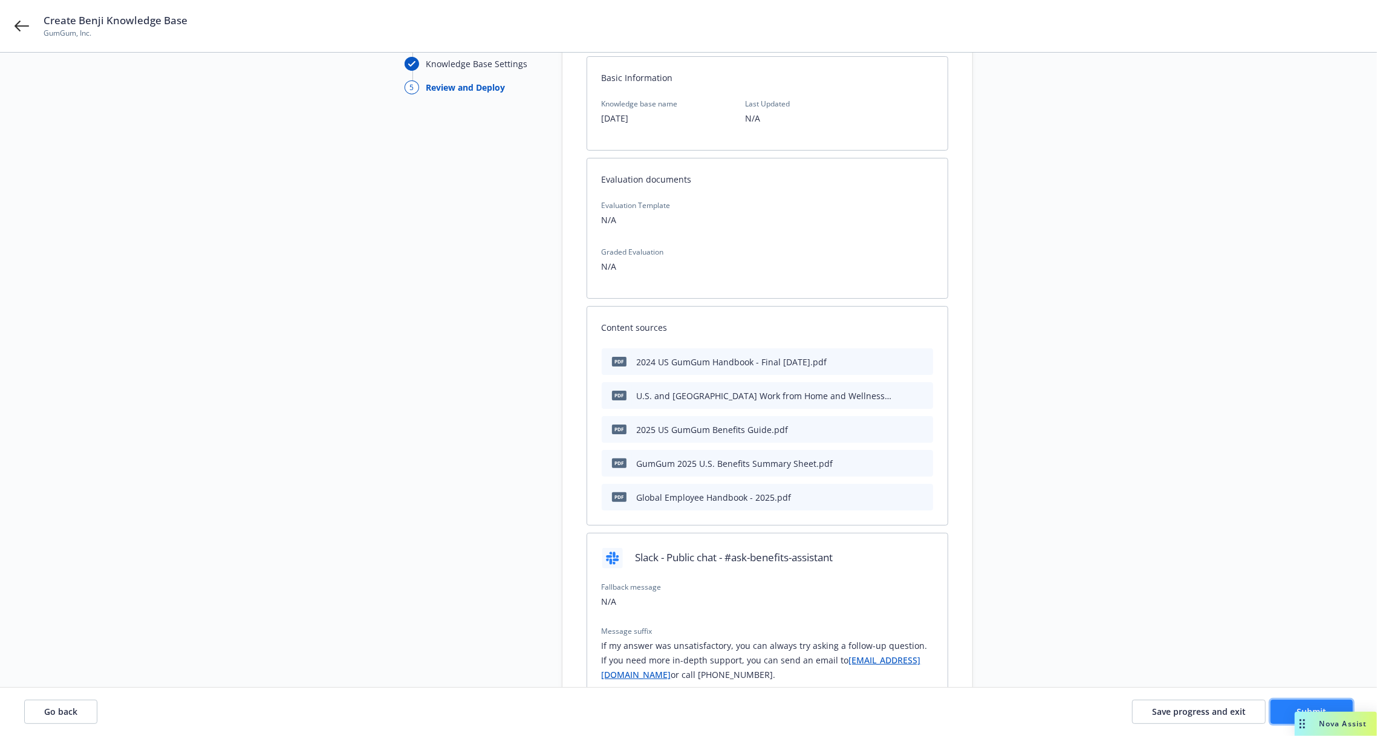
click at [1284, 706] on button "Submit" at bounding box center [1312, 712] width 82 height 24
